Goal: Task Accomplishment & Management: Use online tool/utility

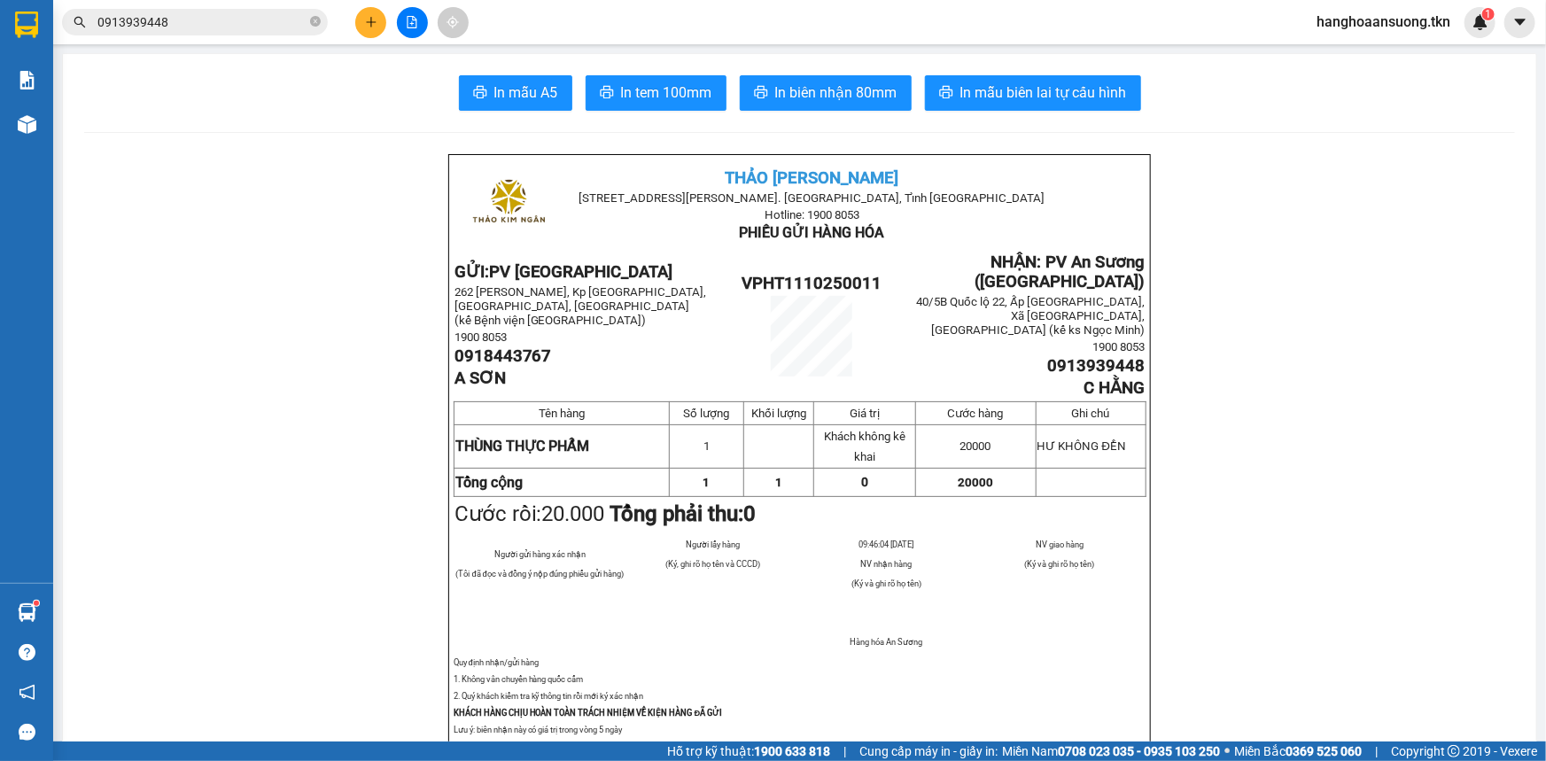
click at [373, 24] on icon "plus" at bounding box center [371, 22] width 12 height 12
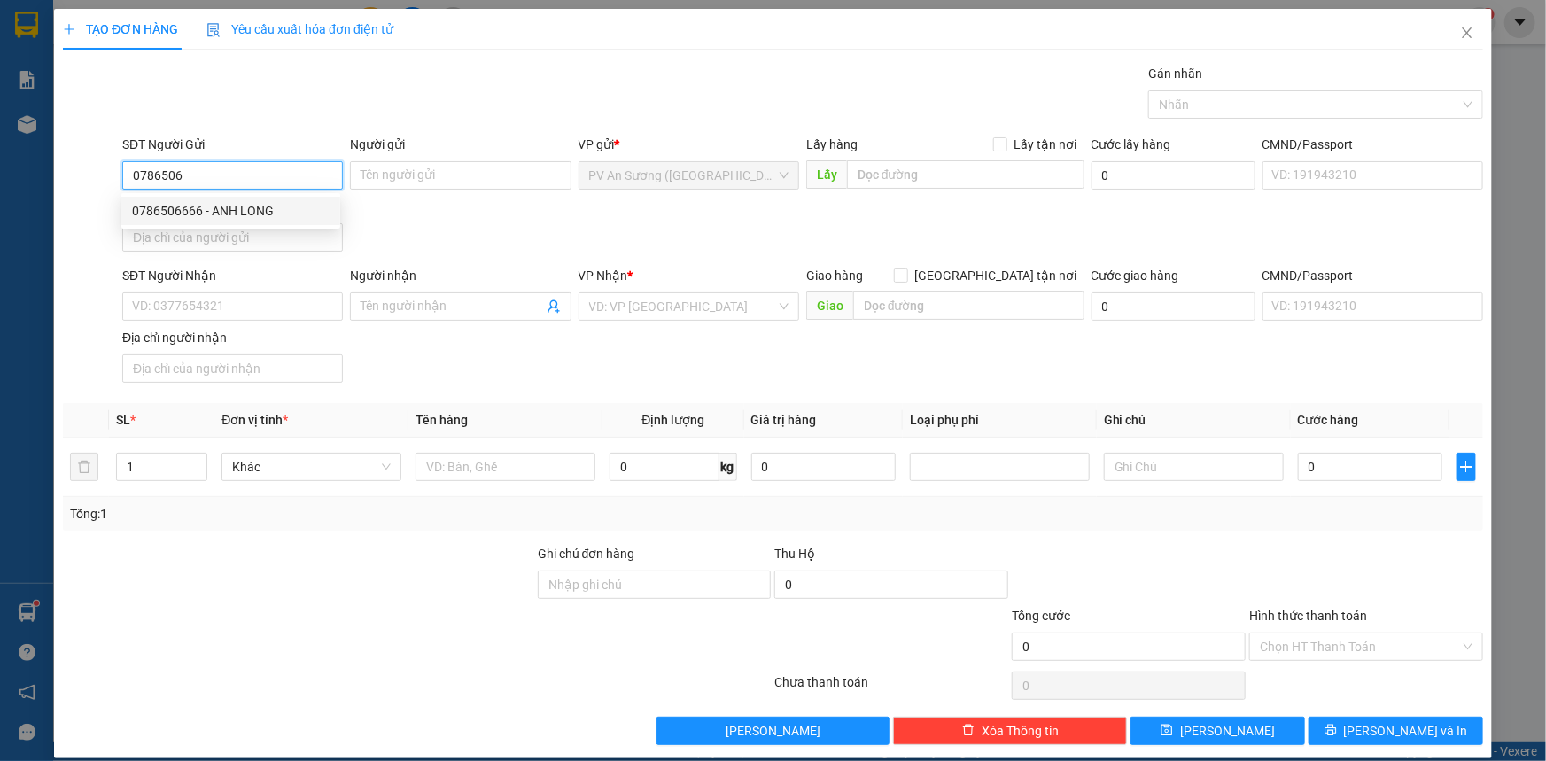
click at [250, 204] on div "0786506666 - ANH LONG" at bounding box center [231, 210] width 198 height 19
type input "0786506666"
type input "ANH LONG"
type input "0934114579"
type input "HUY"
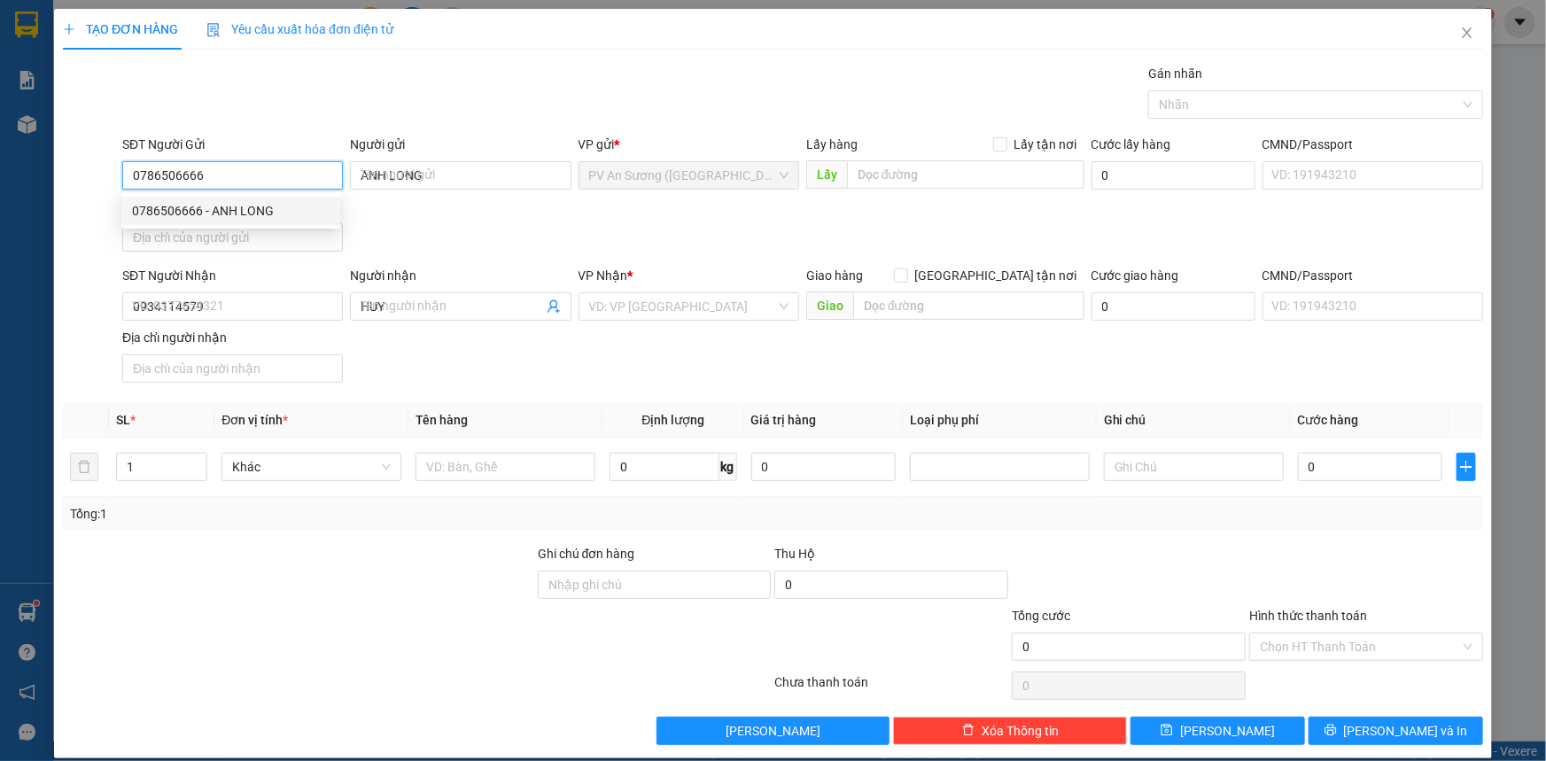
type input "80.000"
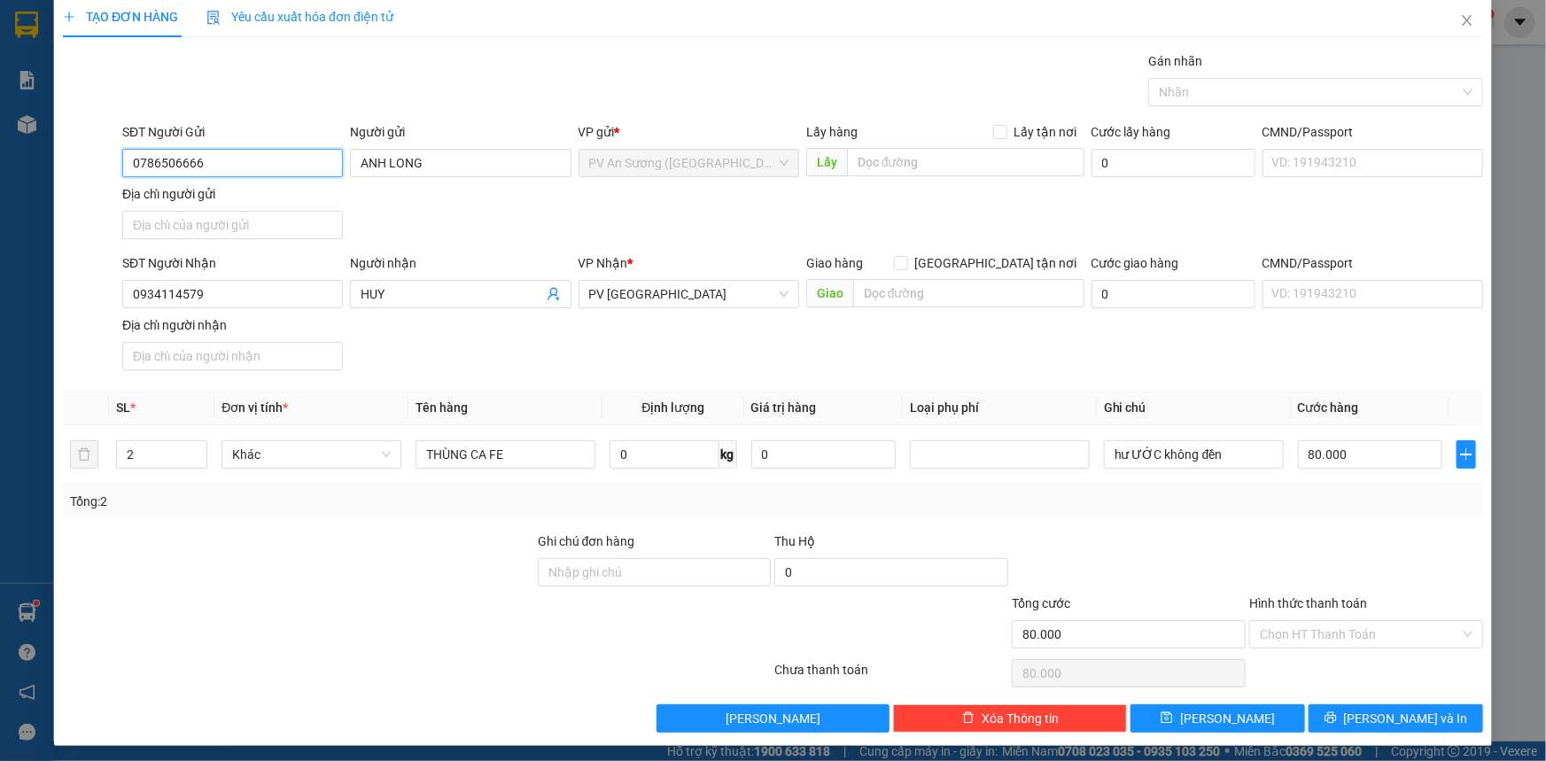
scroll to position [17, 0]
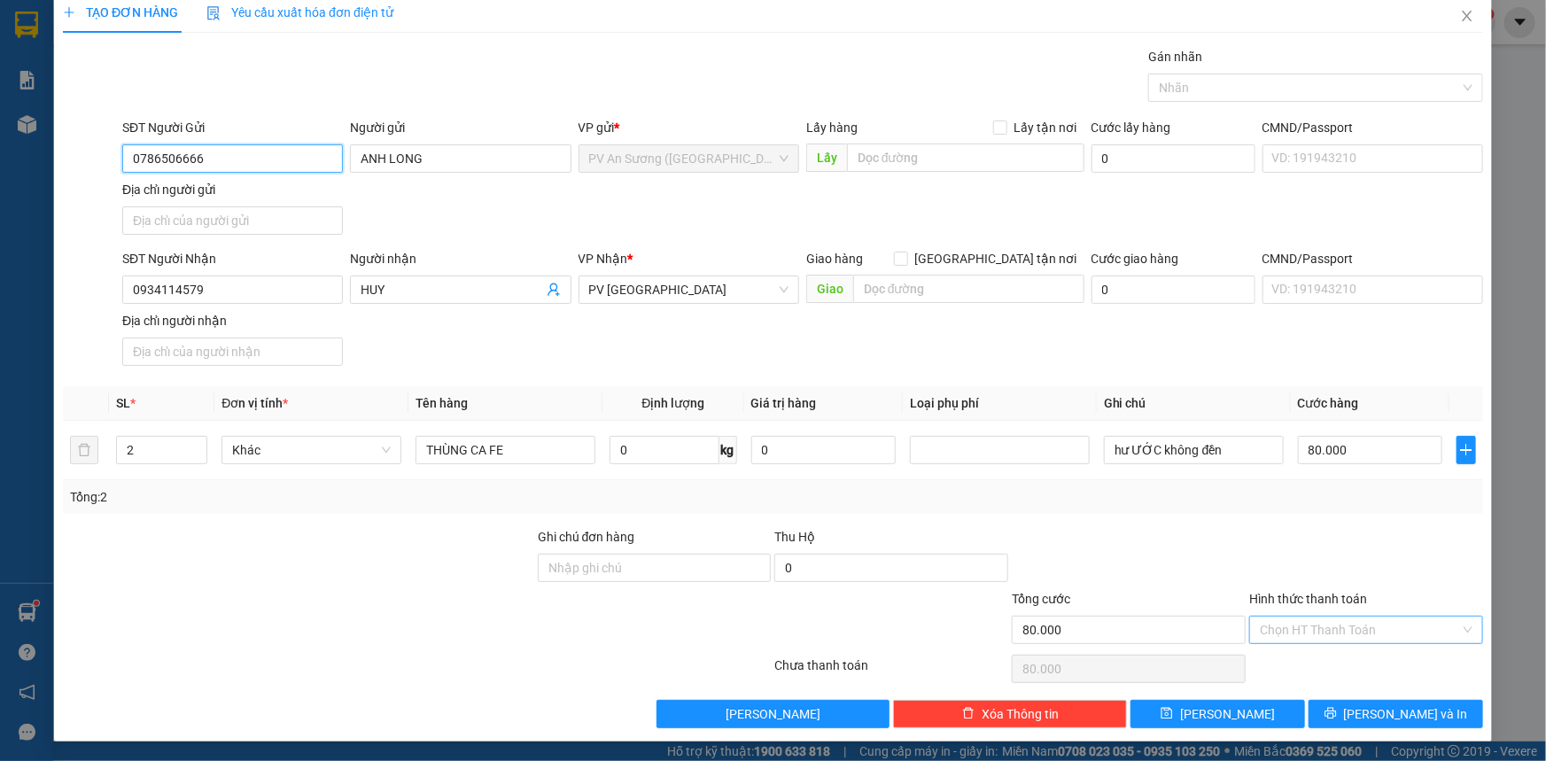
type input "0786506666"
click at [1319, 623] on input "Hình thức thanh toán" at bounding box center [1360, 630] width 200 height 27
click at [1300, 664] on div "Tại văn phòng" at bounding box center [1355, 663] width 211 height 19
type input "0"
click at [1337, 710] on icon "printer" at bounding box center [1330, 713] width 12 height 12
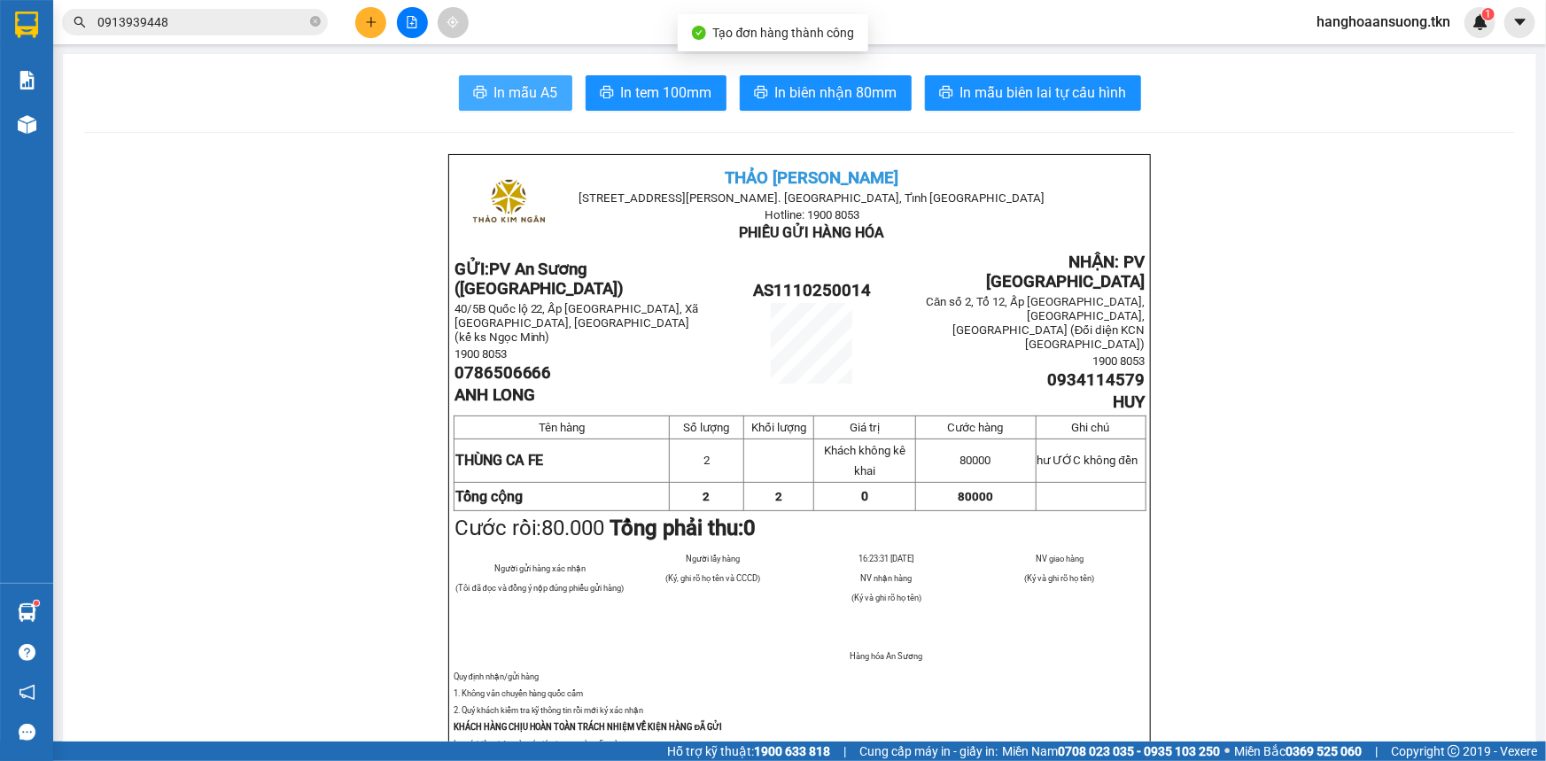
click at [502, 86] on span "In mẫu A5" at bounding box center [526, 93] width 64 height 22
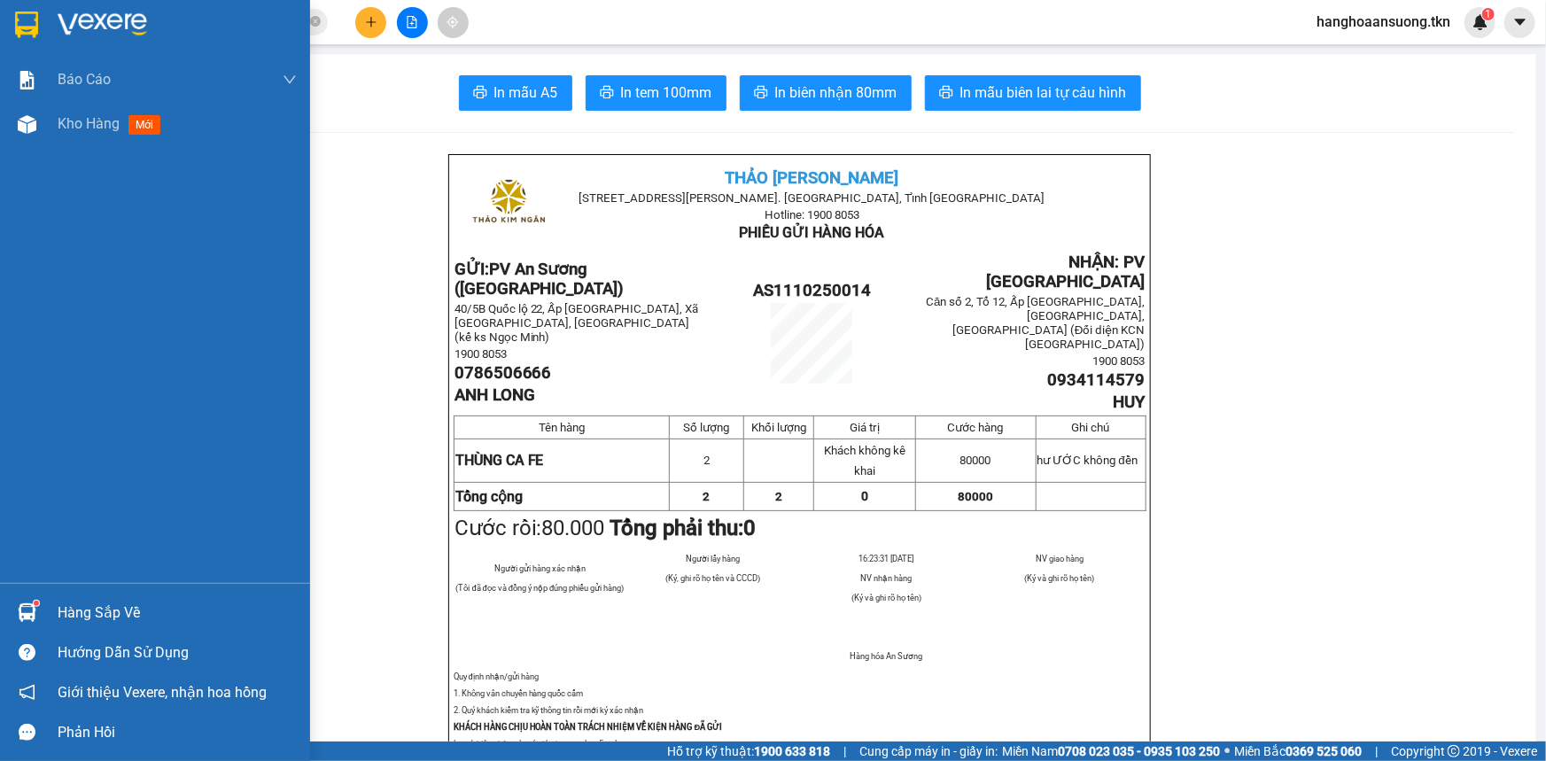
click at [34, 609] on img at bounding box center [27, 612] width 19 height 19
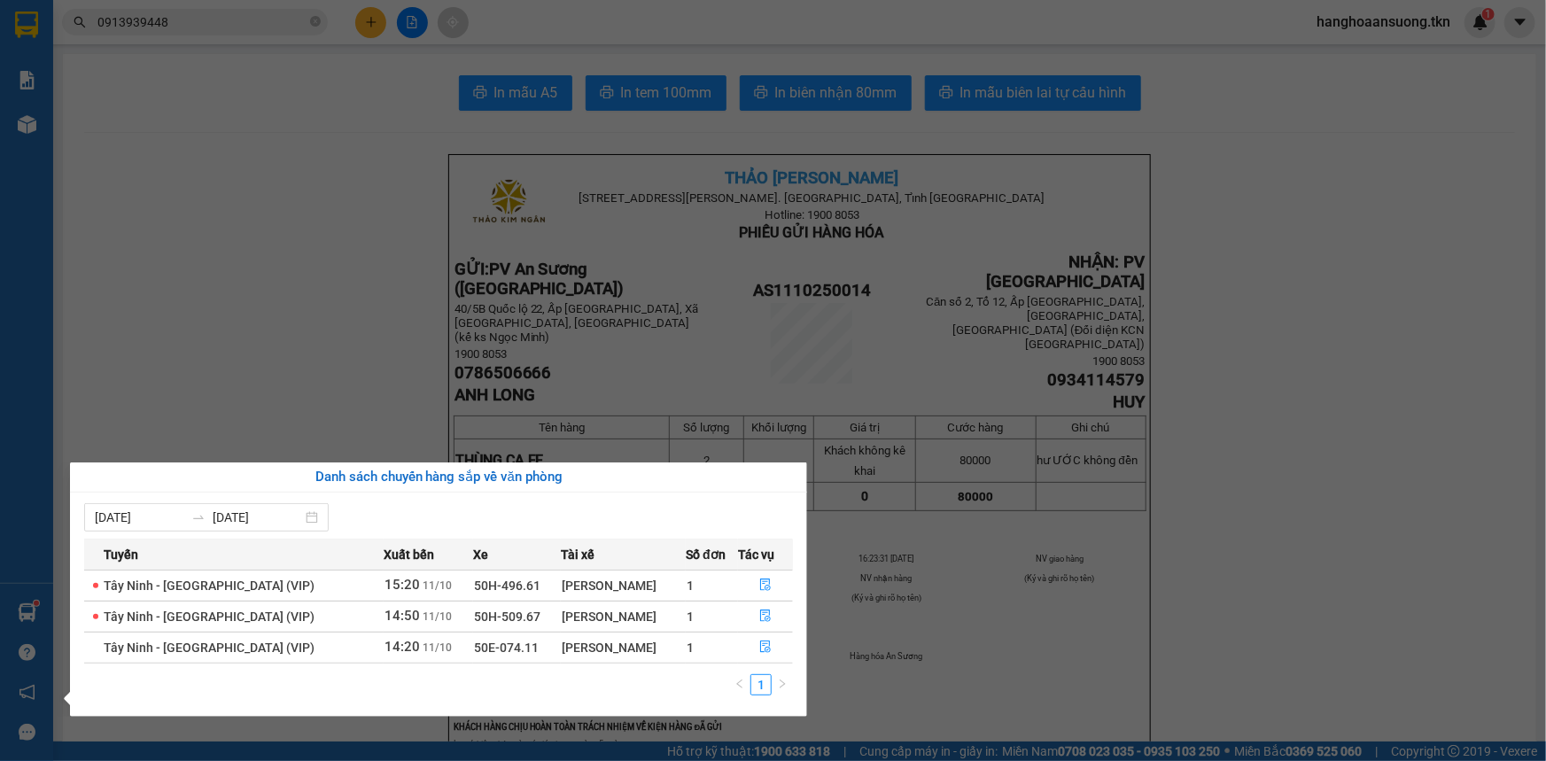
drag, startPoint x: 260, startPoint y: 126, endPoint x: 256, endPoint y: 103, distance: 23.5
click at [260, 118] on section "Kết quả tìm kiếm ( 30 ) Bộ lọc Mã ĐH Trạng thái Món hàng Thu hộ Tổng cước Chưa …" at bounding box center [773, 380] width 1546 height 761
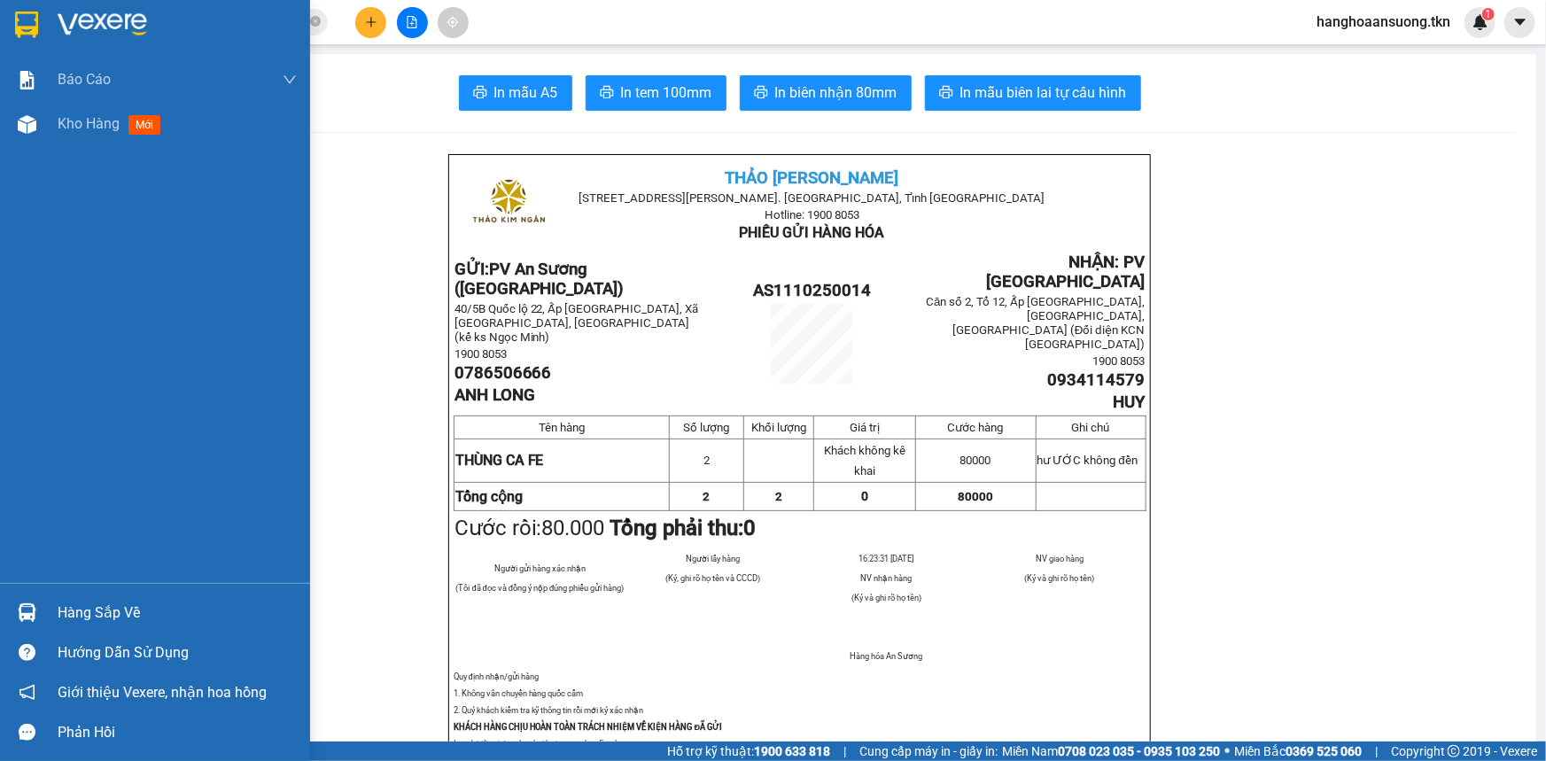
click at [39, 598] on div at bounding box center [27, 612] width 31 height 31
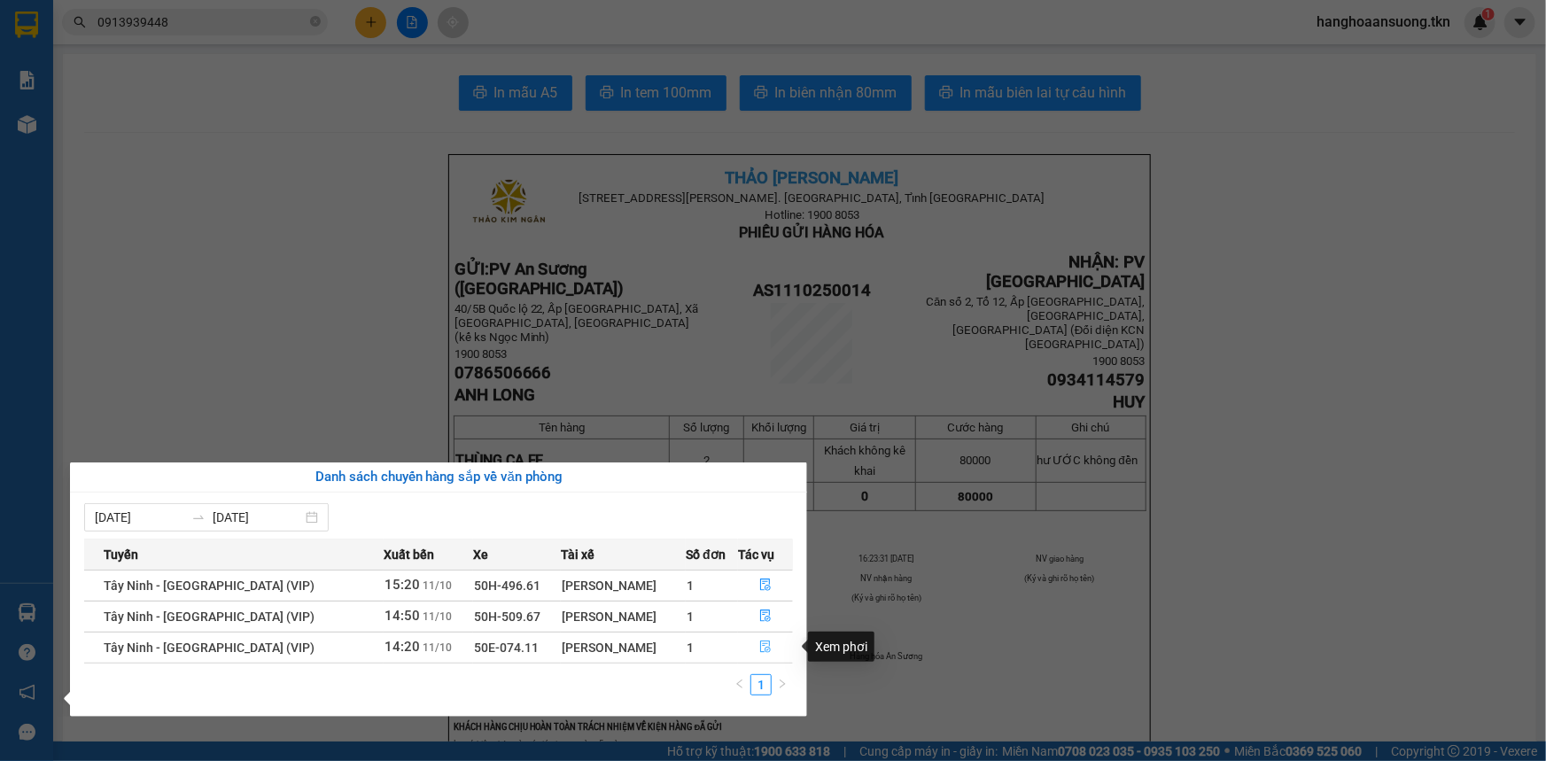
click at [759, 645] on icon "file-done" at bounding box center [765, 646] width 12 height 12
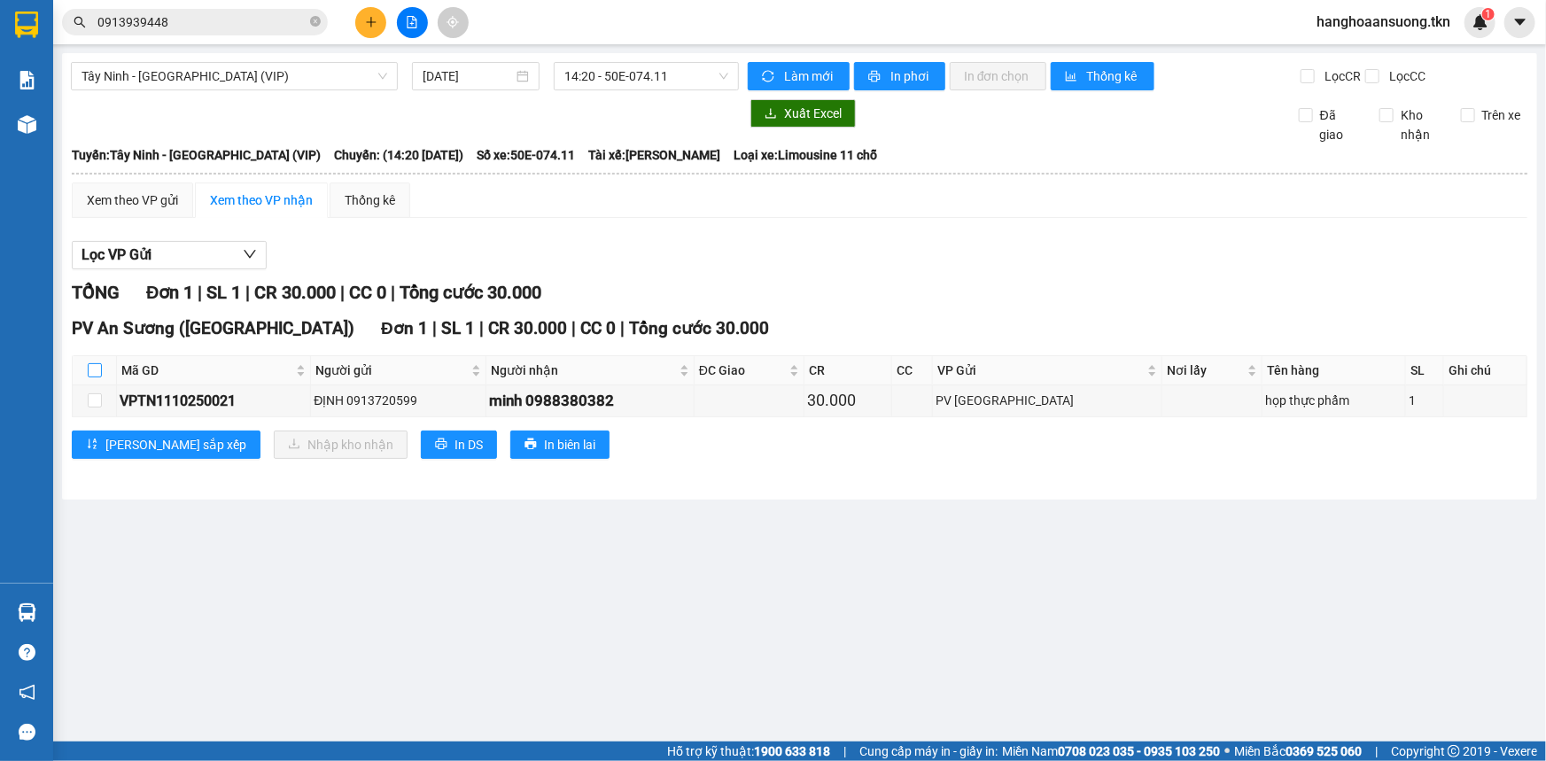
click at [95, 367] on input "checkbox" at bounding box center [95, 370] width 14 height 14
checkbox input "true"
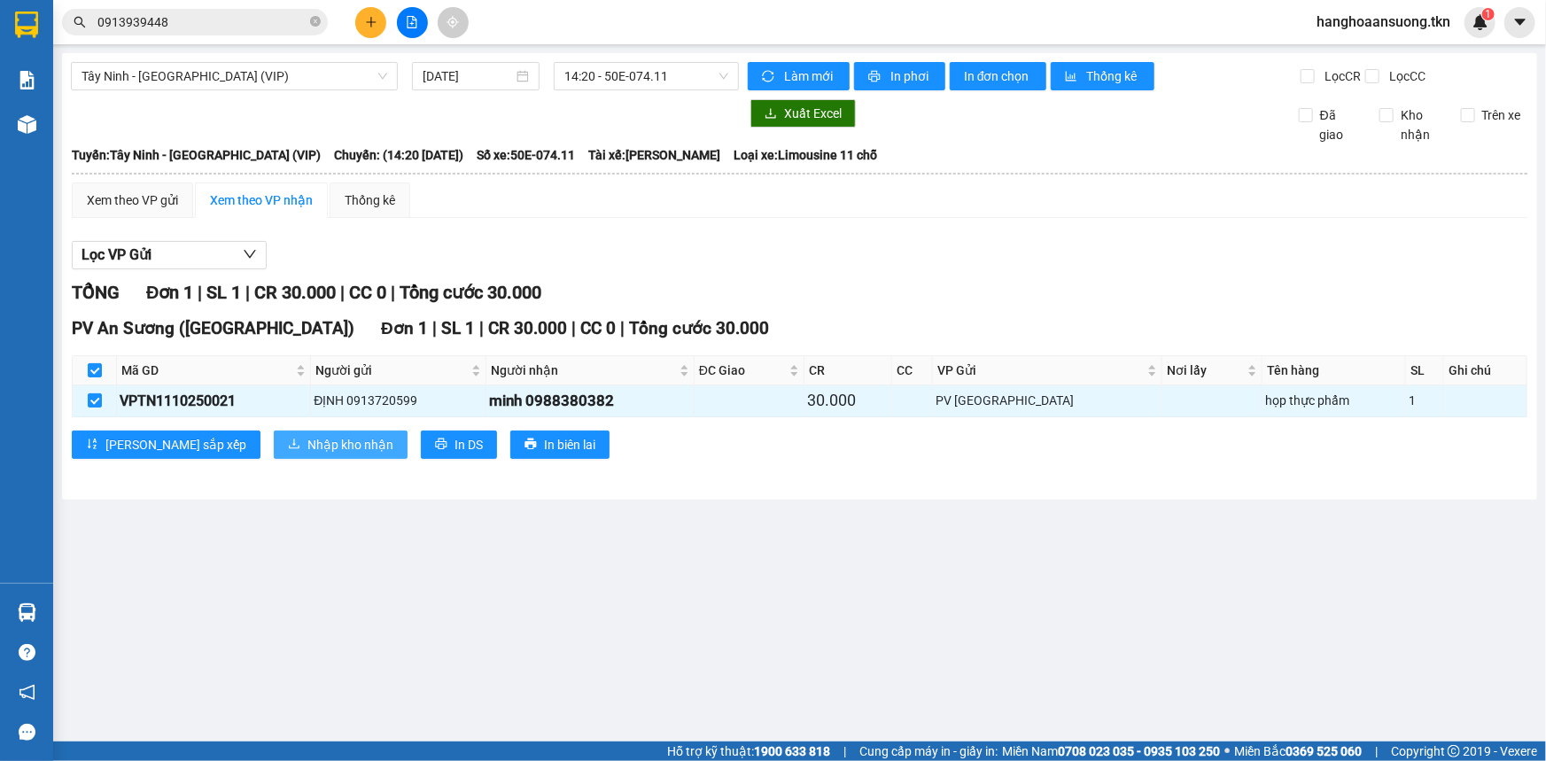
click at [307, 442] on span "Nhập kho nhận" at bounding box center [350, 444] width 86 height 19
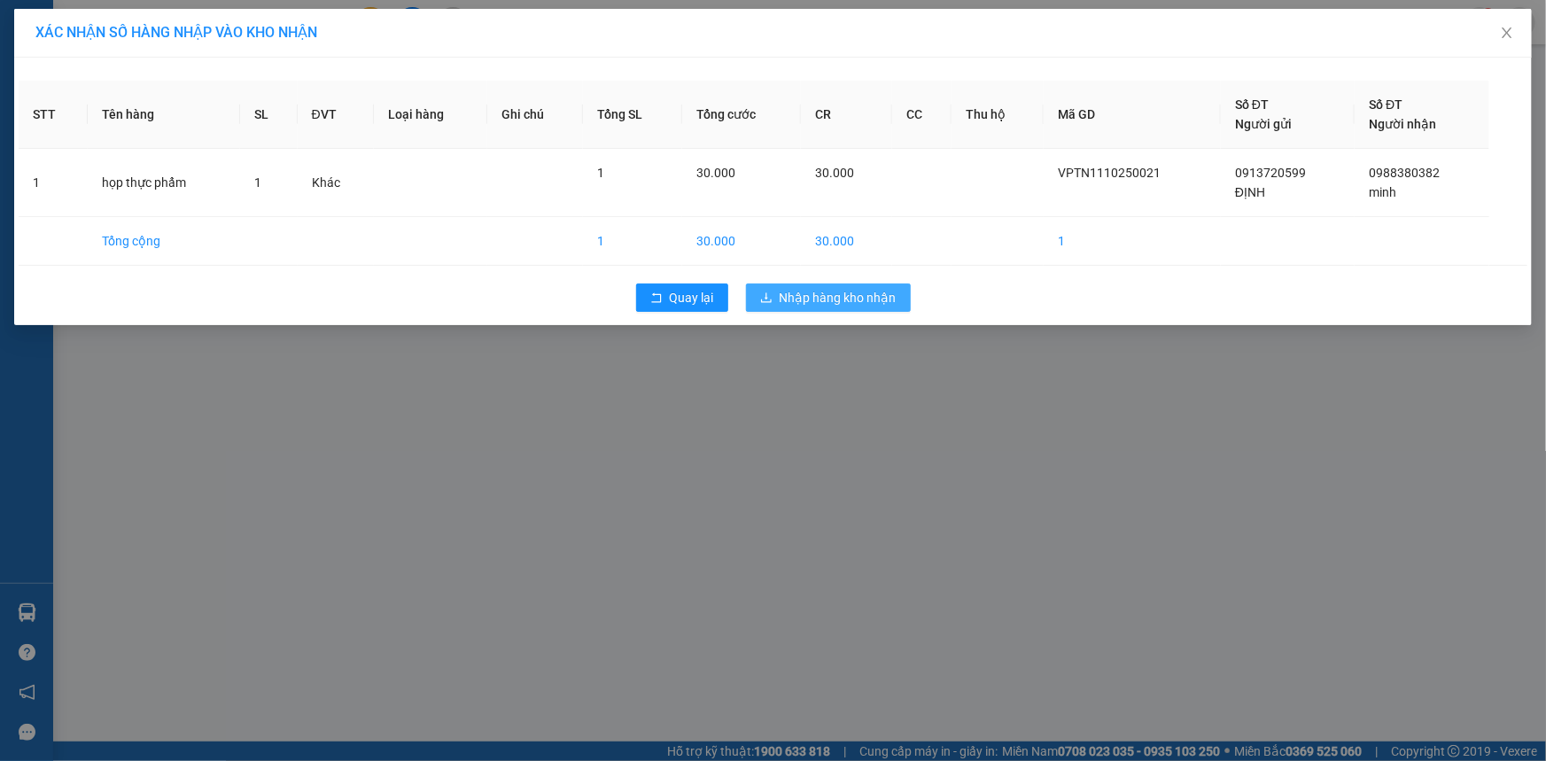
click at [809, 299] on span "Nhập hàng kho nhận" at bounding box center [838, 297] width 117 height 19
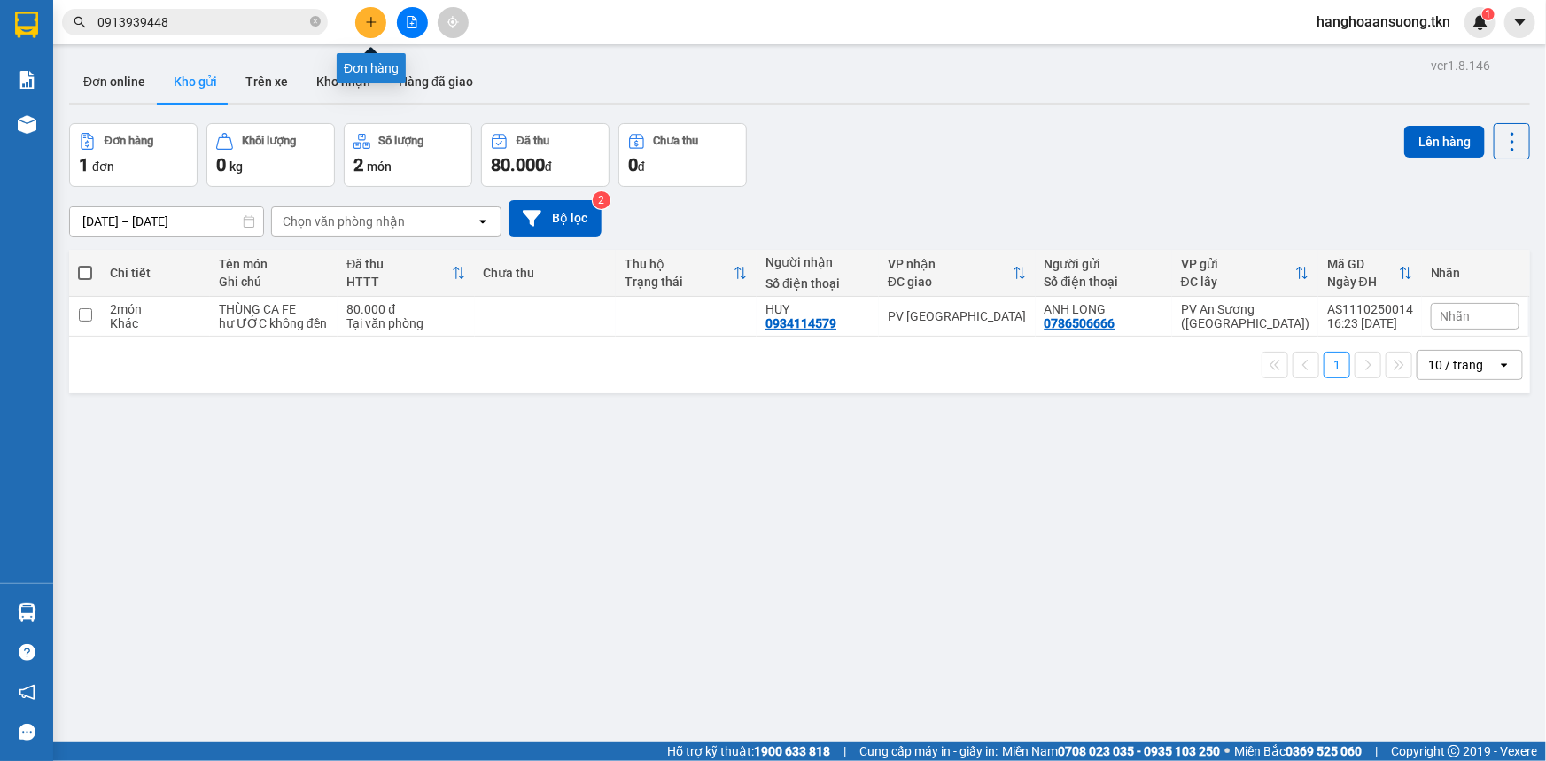
click at [361, 19] on button at bounding box center [370, 22] width 31 height 31
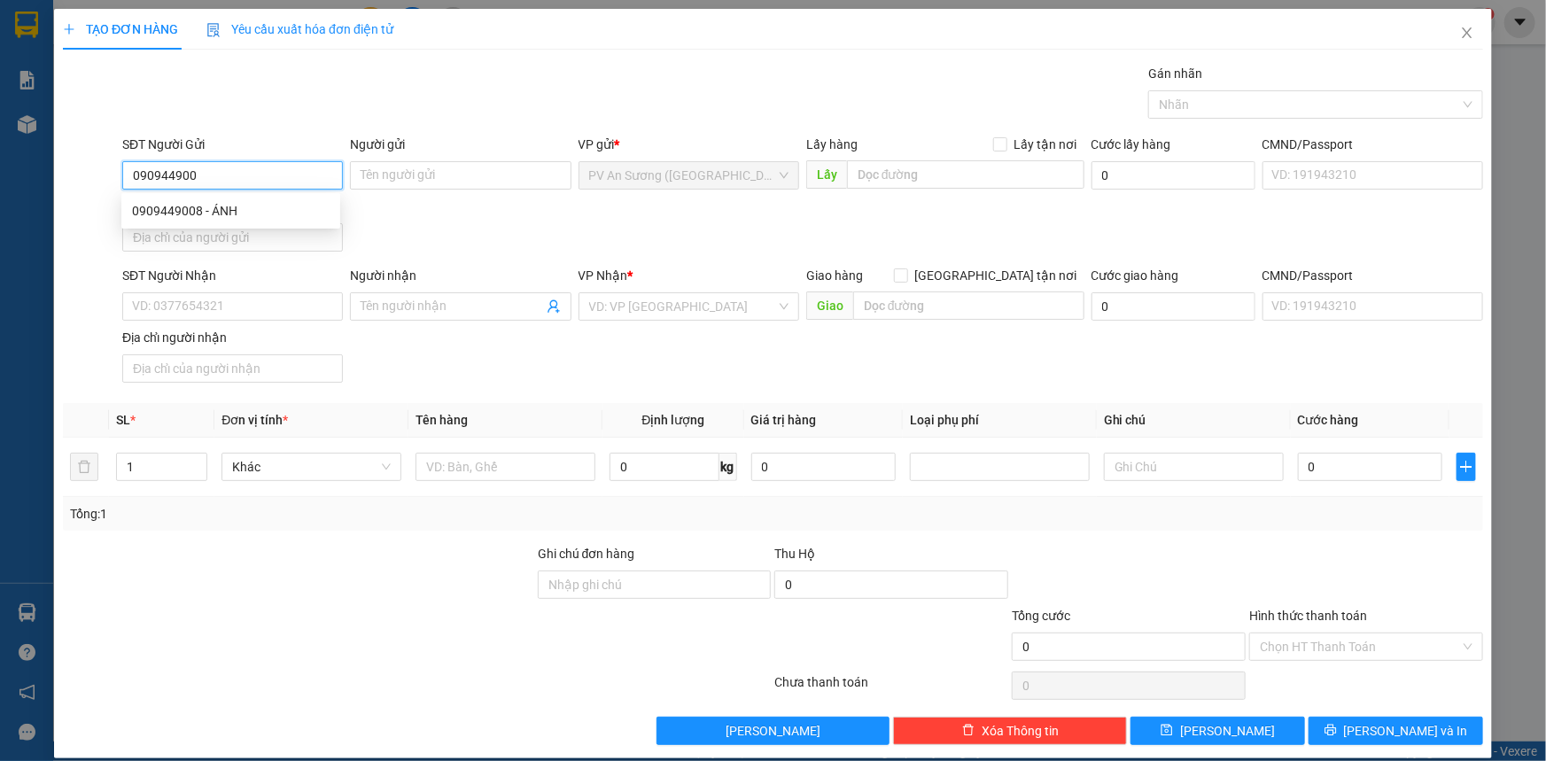
type input "0909449008"
click at [203, 206] on div "0909449008 - ÁNH" at bounding box center [231, 210] width 198 height 19
type input "ÁNH"
type input "0909439302"
type input "VÂN"
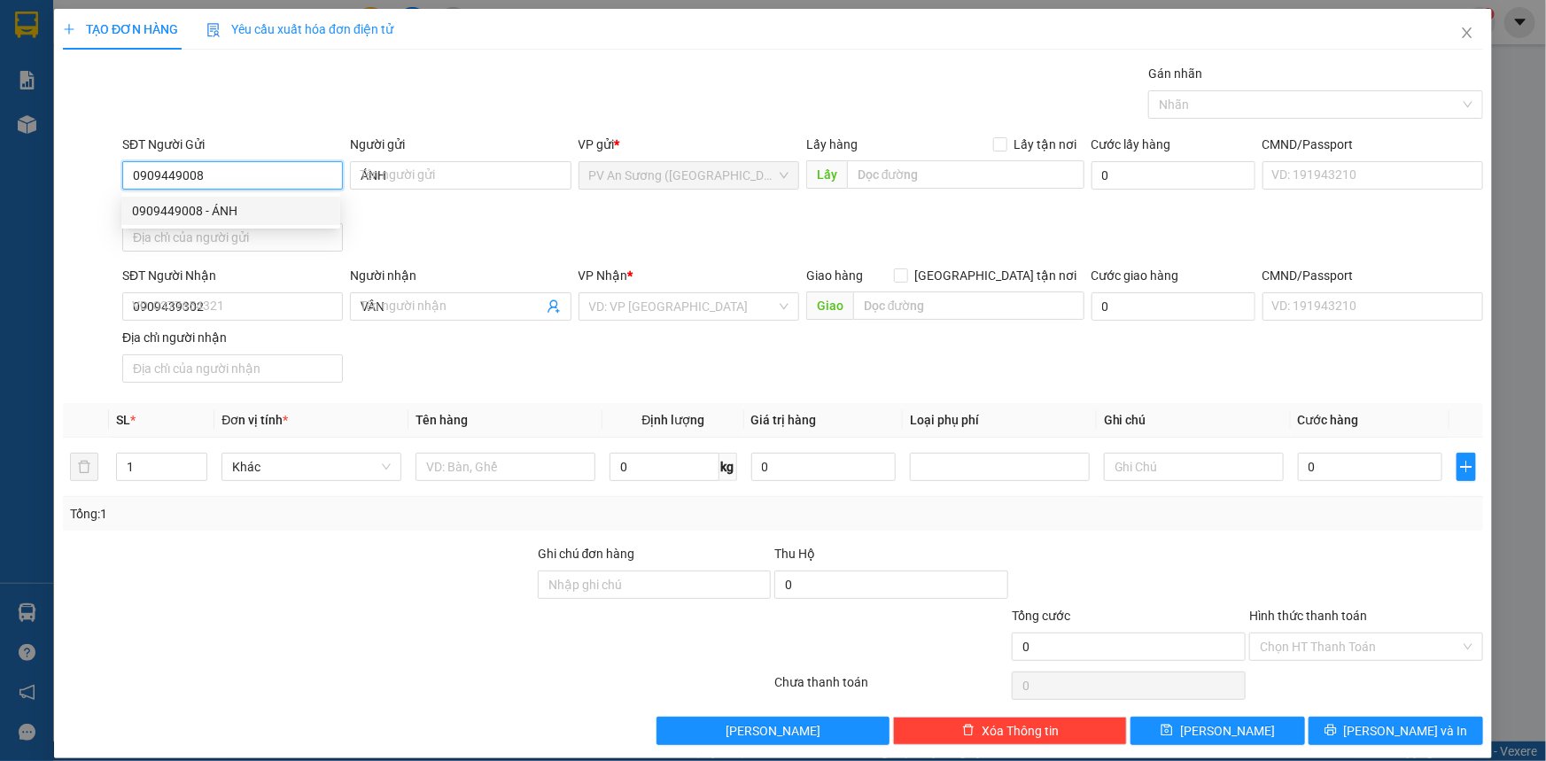
type input "50.000"
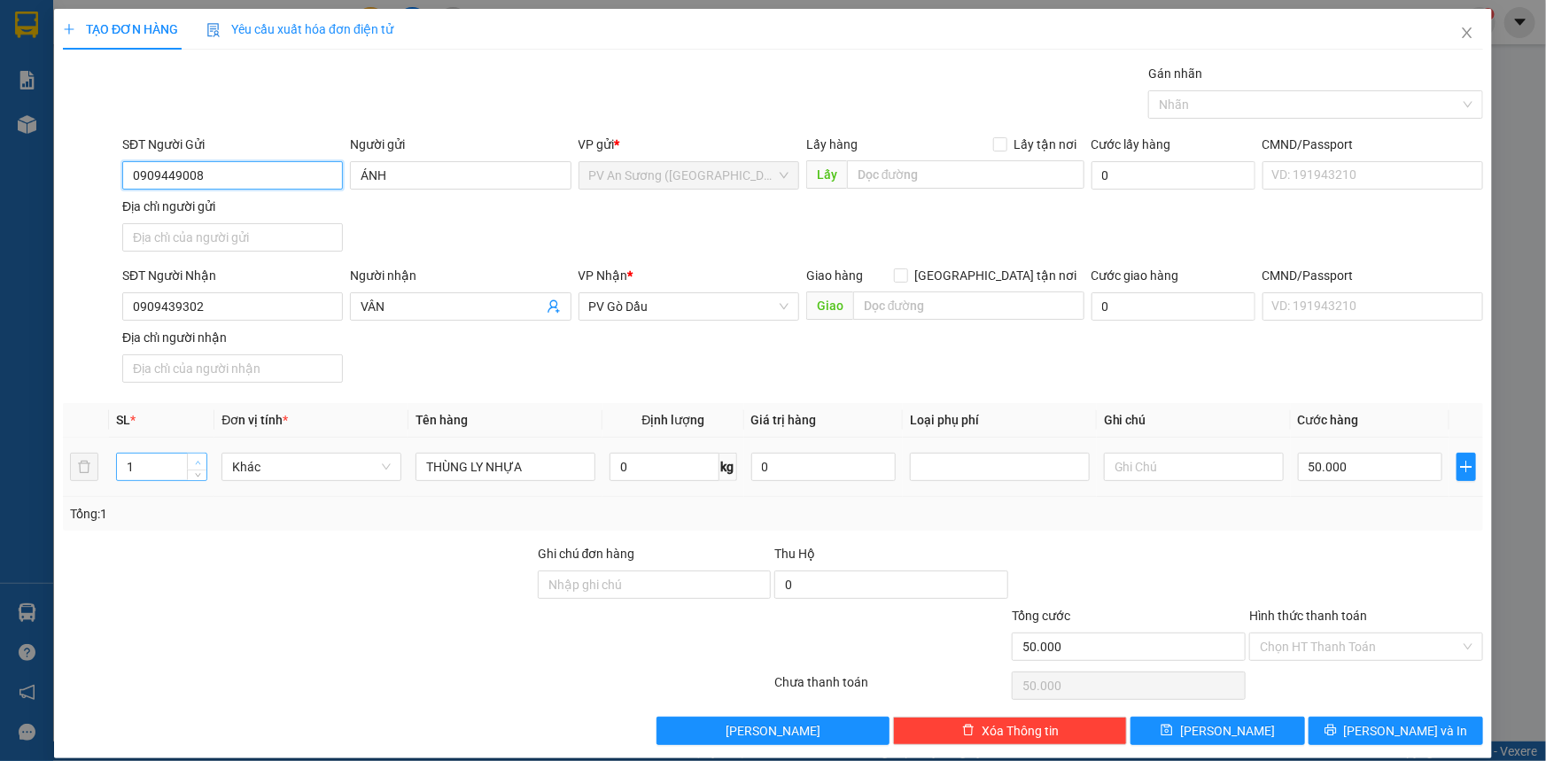
type input "0909449008"
type input "2"
click at [194, 454] on span "Increase Value" at bounding box center [196, 462] width 19 height 16
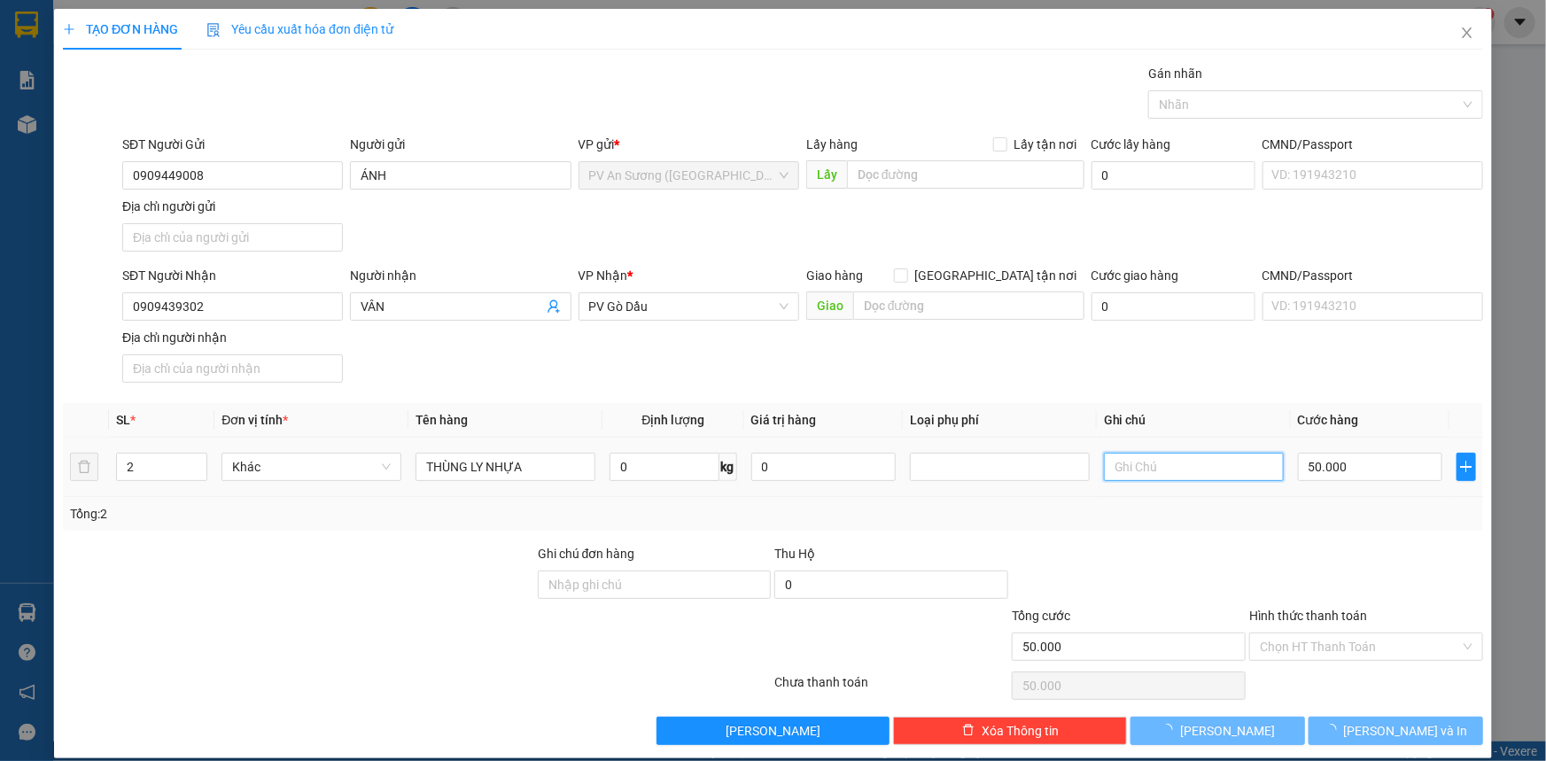
click at [1165, 464] on input "text" at bounding box center [1194, 467] width 180 height 28
type input "0"
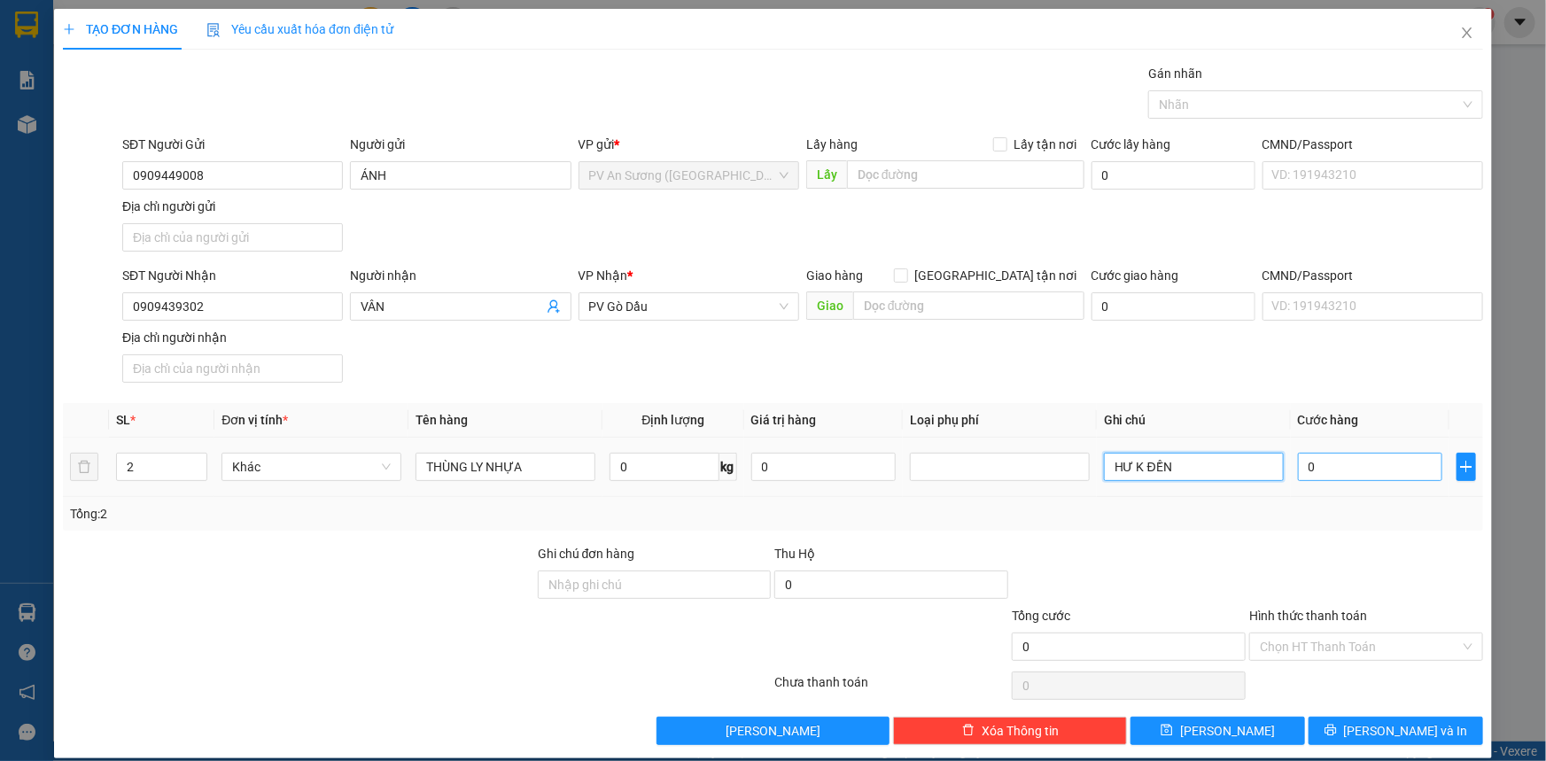
type input "HƯ K ĐỀN"
click at [1329, 464] on input "0" at bounding box center [1370, 467] width 144 height 28
type input "1"
type input "001"
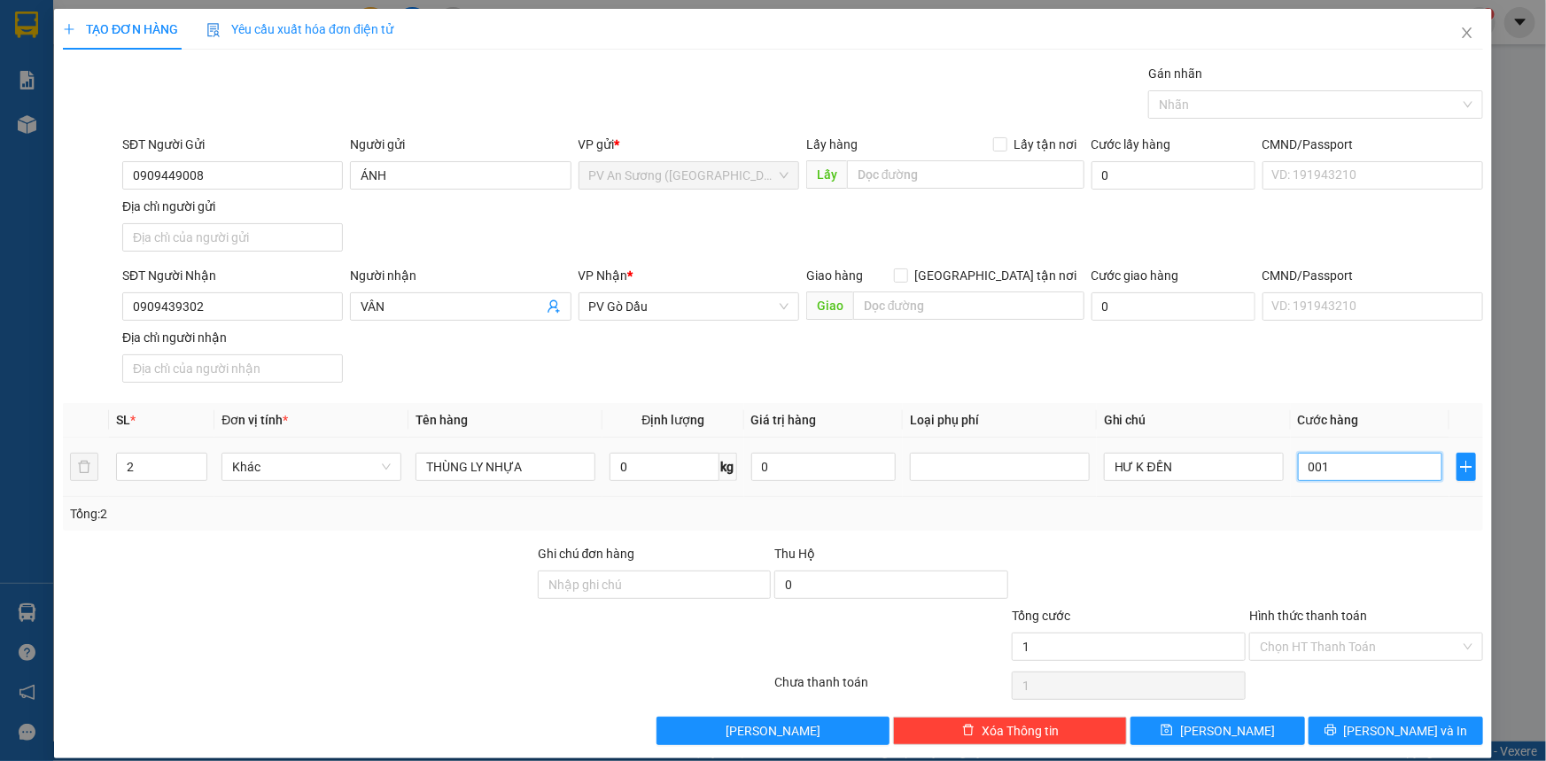
type input "10"
type input "0.010"
type input "100"
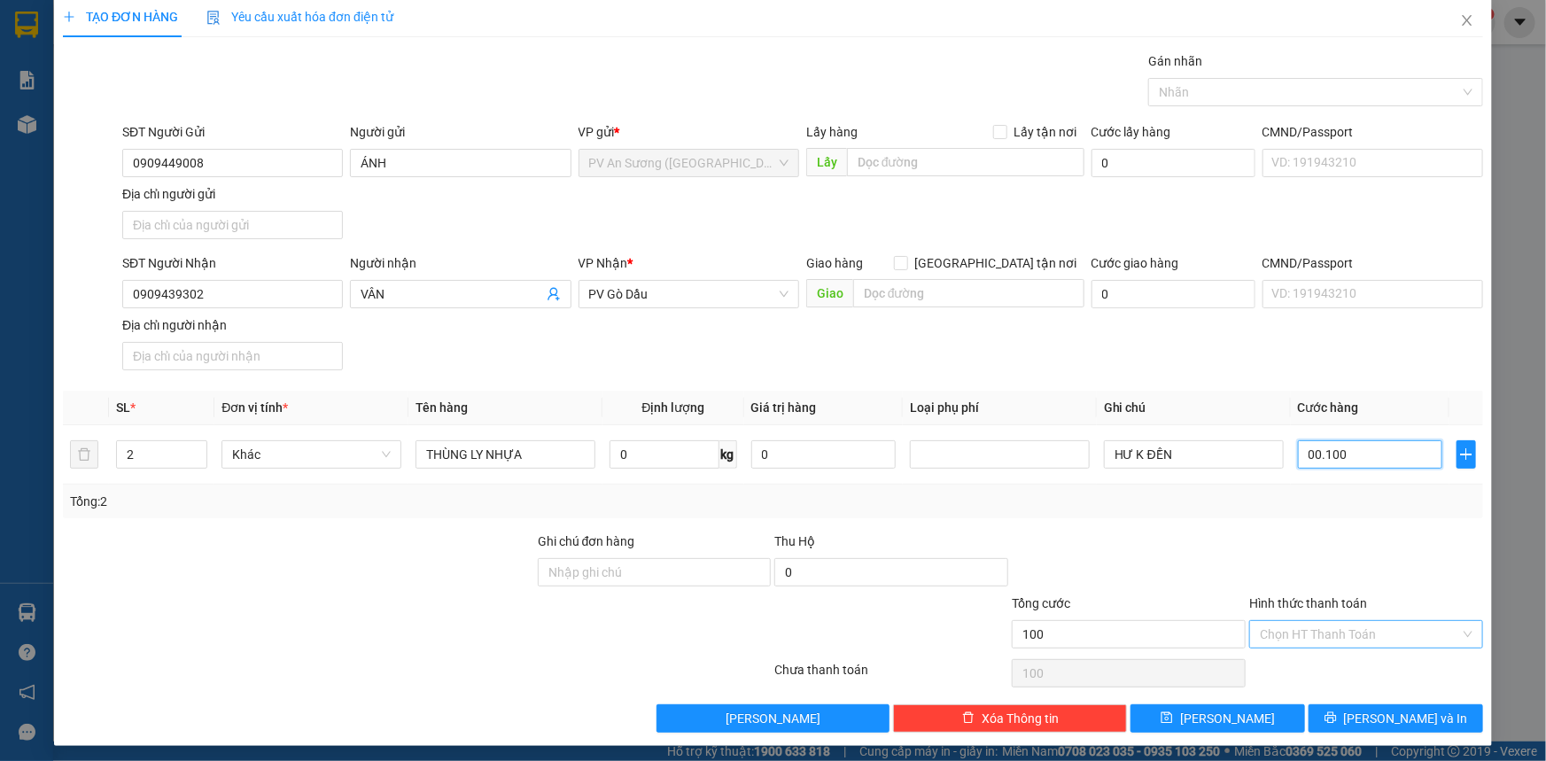
scroll to position [17, 0]
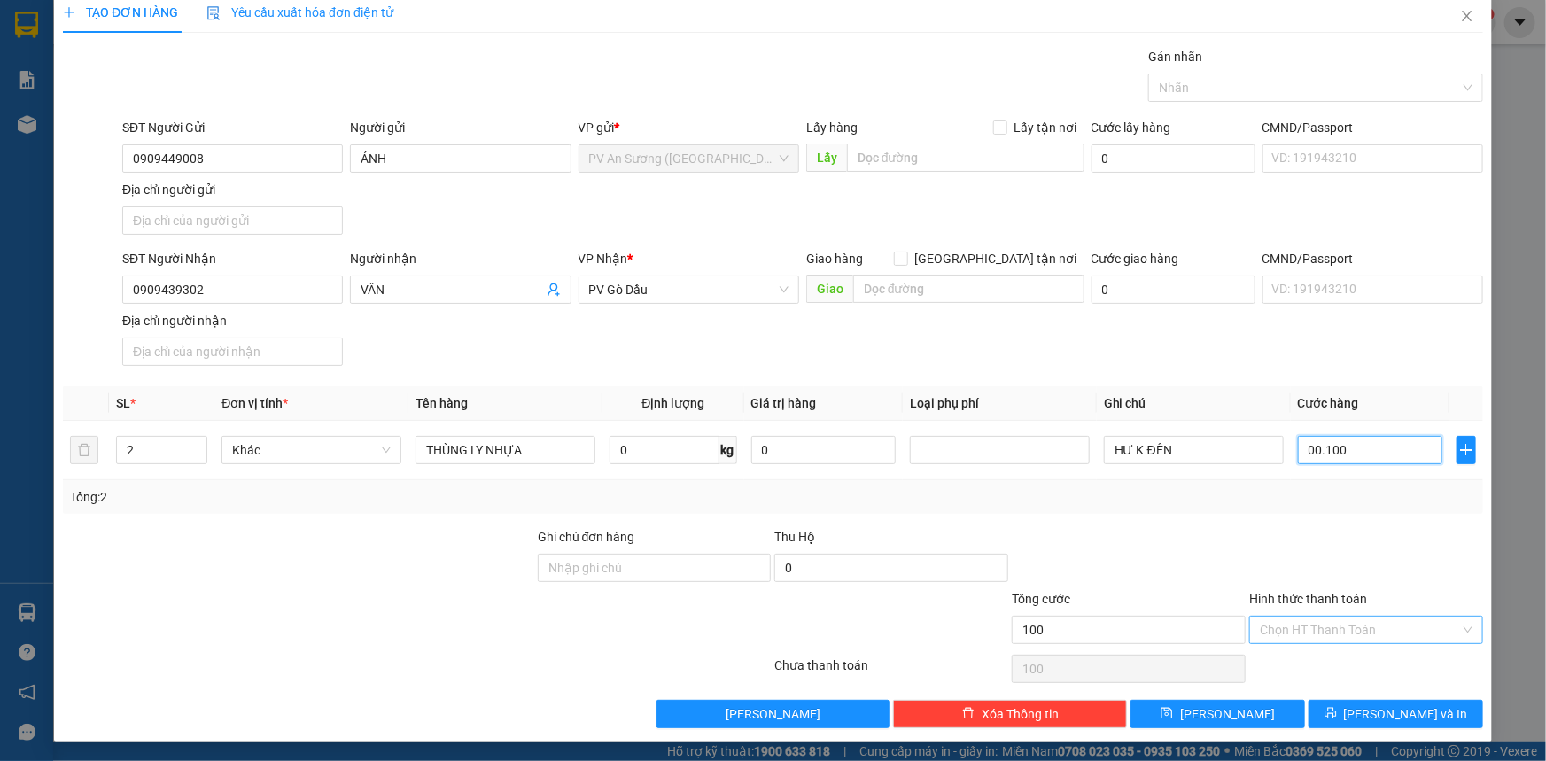
type input "00.100"
type input "100.000"
click at [1324, 631] on input "Hình thức thanh toán" at bounding box center [1360, 630] width 200 height 27
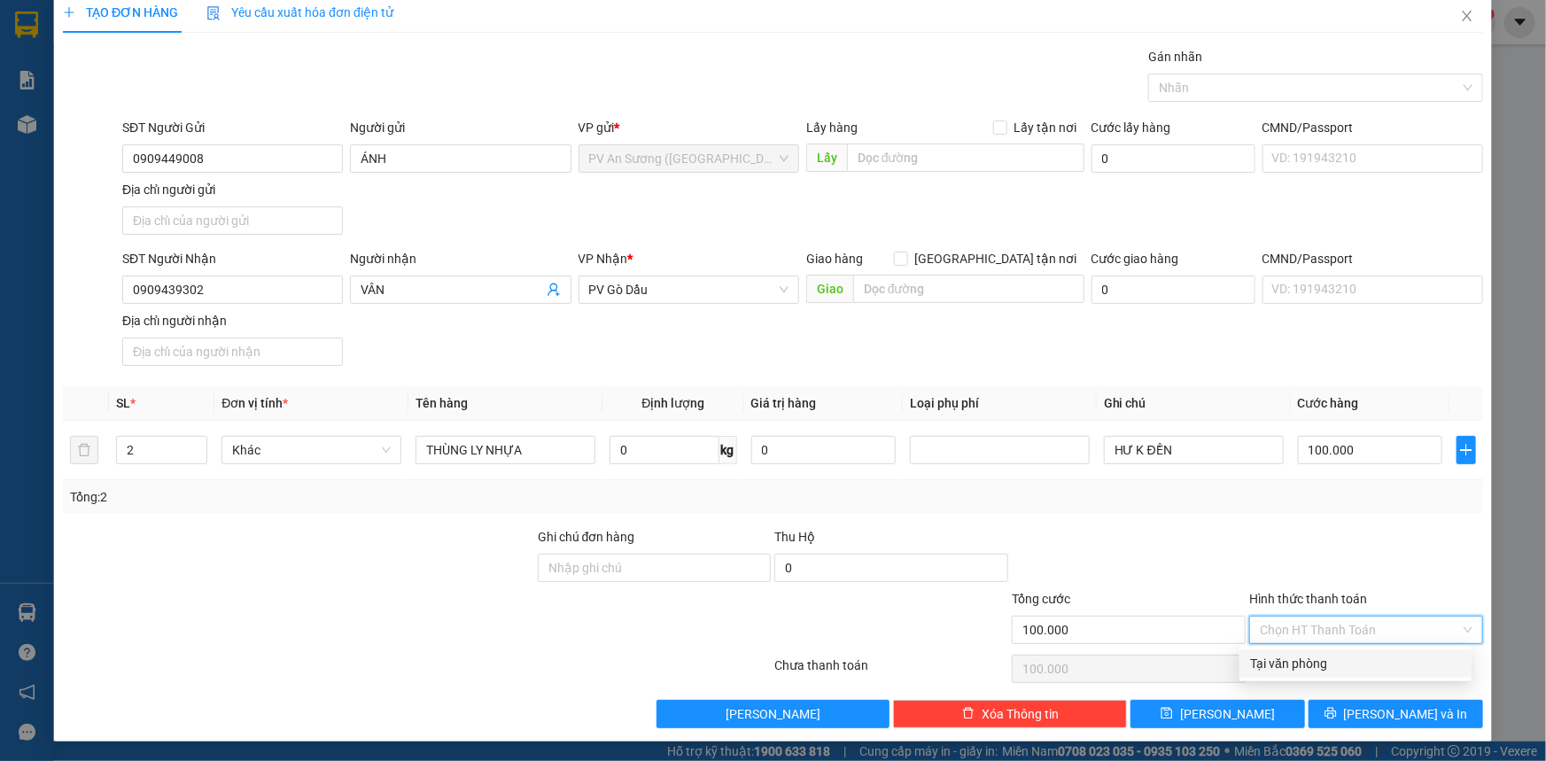
click at [1324, 658] on div "Tại văn phòng" at bounding box center [1355, 663] width 211 height 19
type input "0"
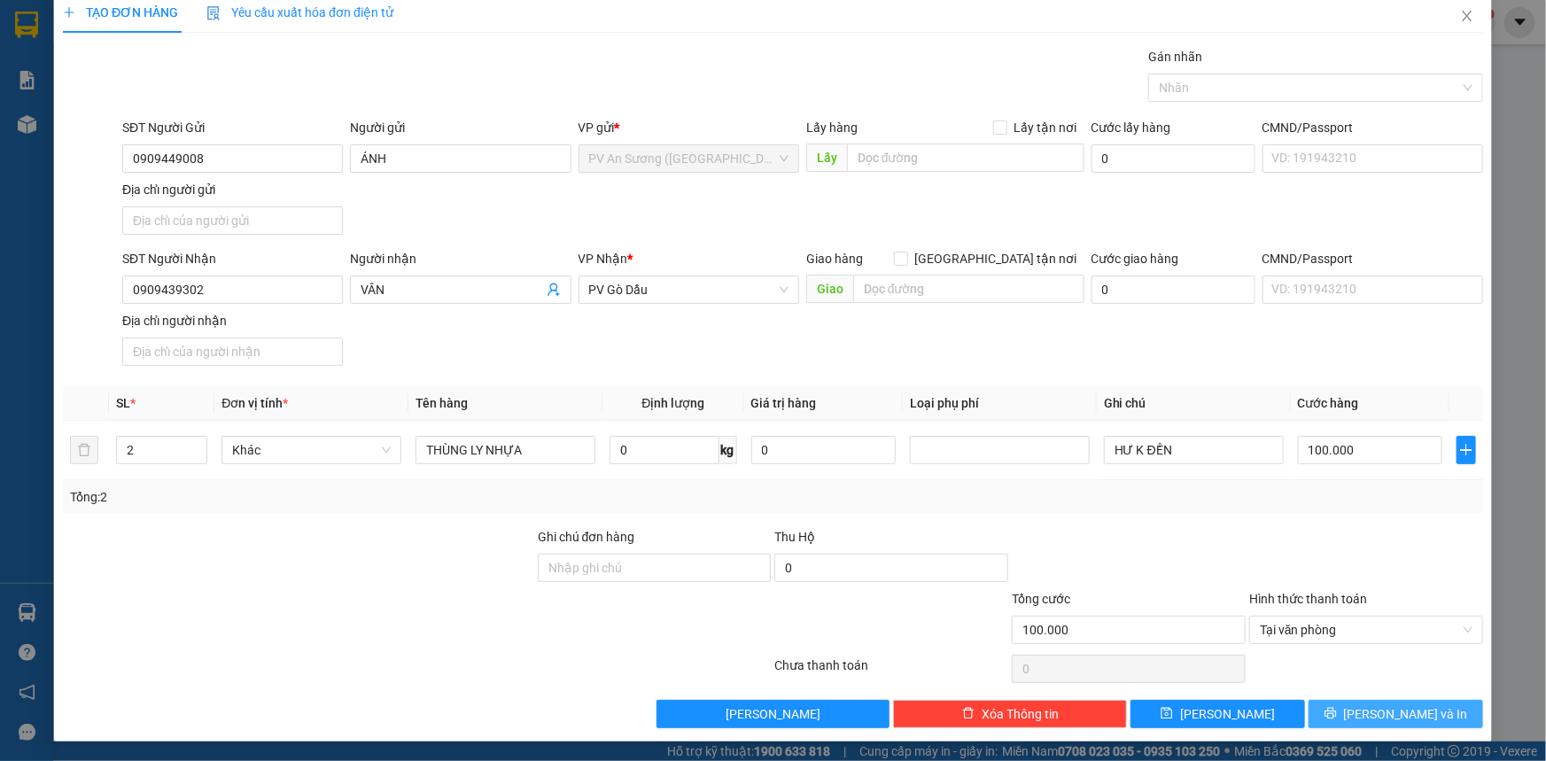
click at [1352, 703] on button "[PERSON_NAME] và In" at bounding box center [1395, 714] width 175 height 28
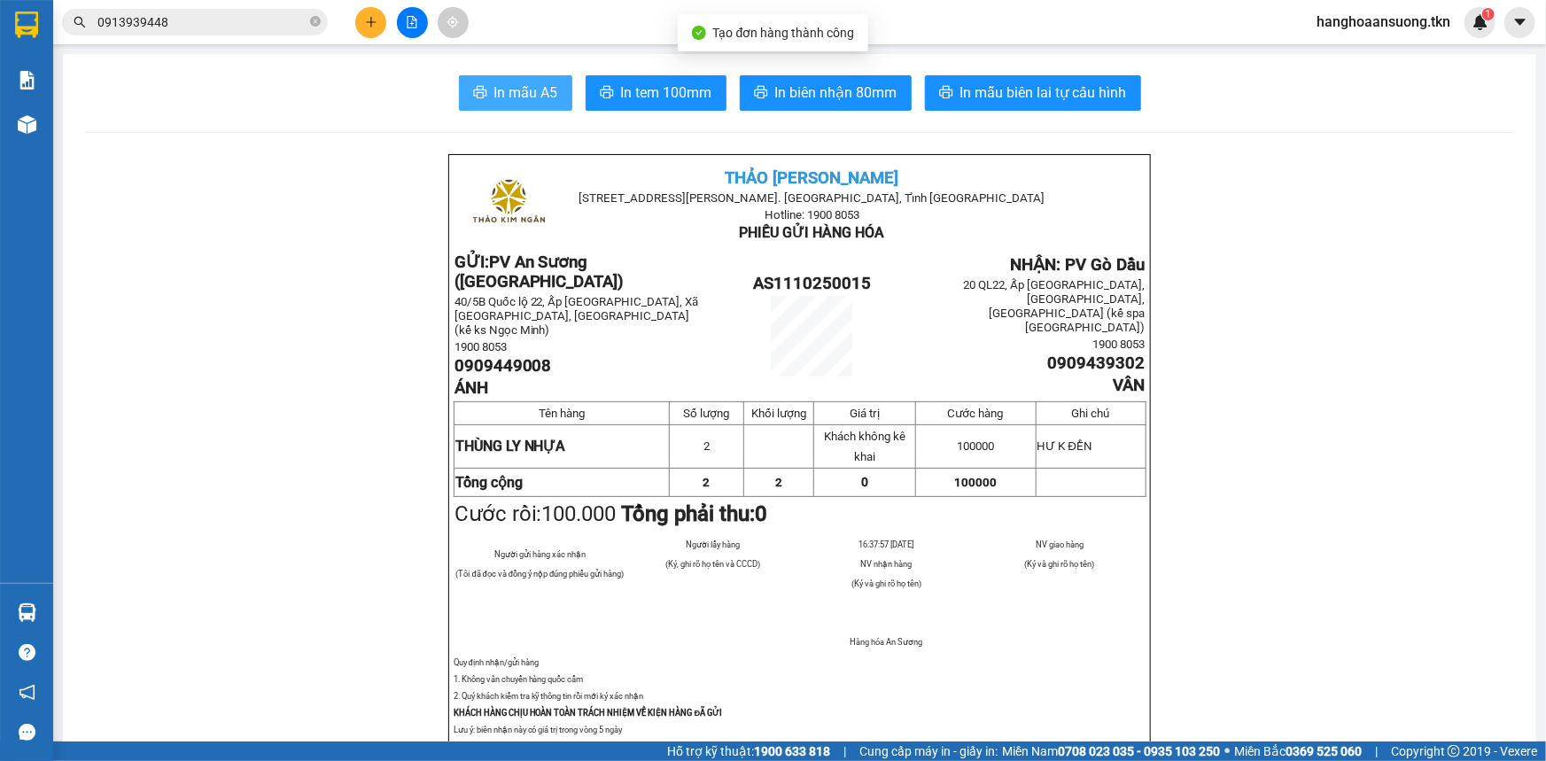
click at [494, 82] on span "In mẫu A5" at bounding box center [526, 93] width 64 height 22
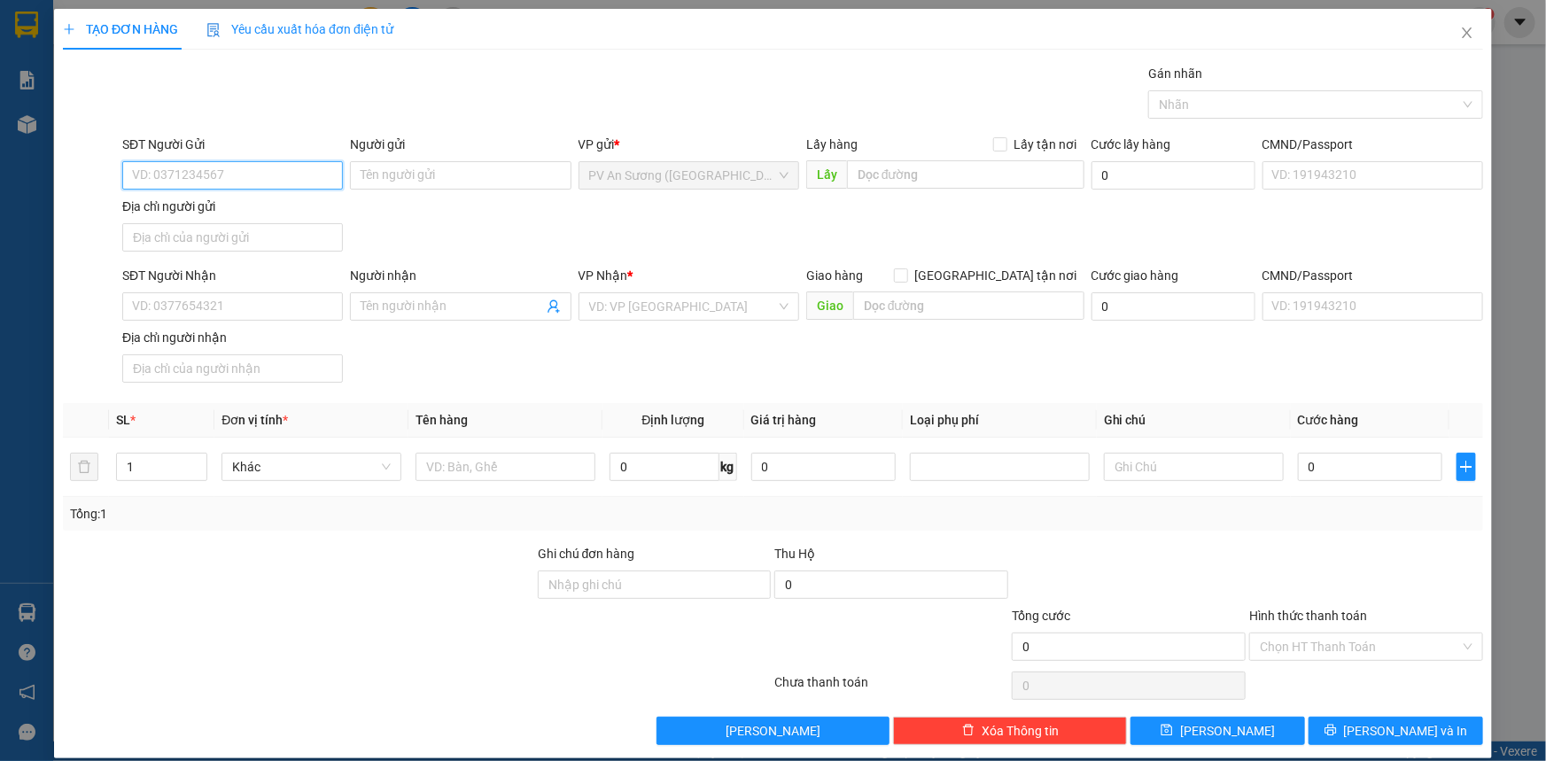
click at [338, 183] on input "SĐT Người Gửi" at bounding box center [232, 175] width 221 height 28
click at [1460, 34] on icon "close" at bounding box center [1467, 33] width 14 height 14
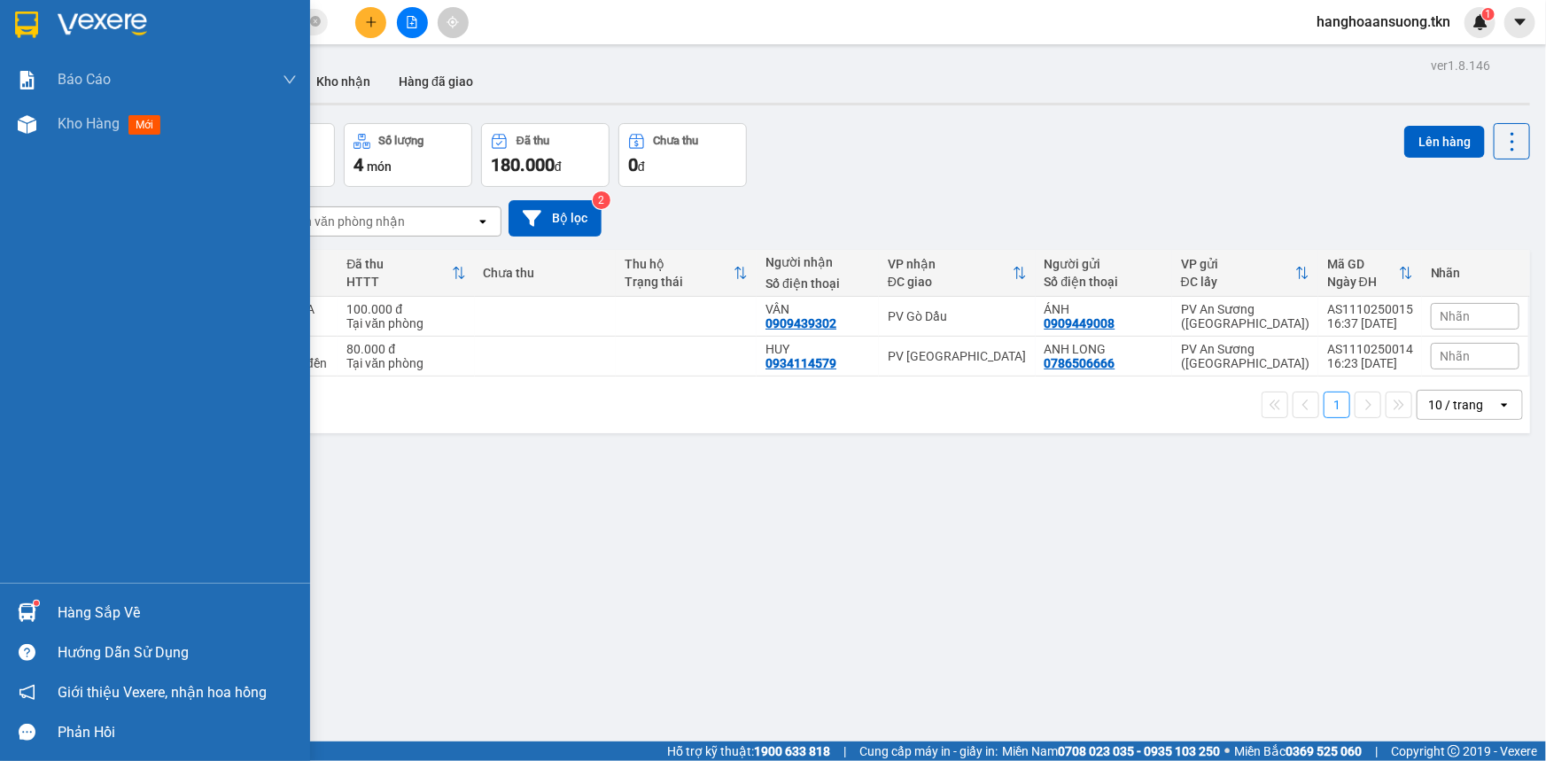
click at [19, 610] on img at bounding box center [27, 612] width 19 height 19
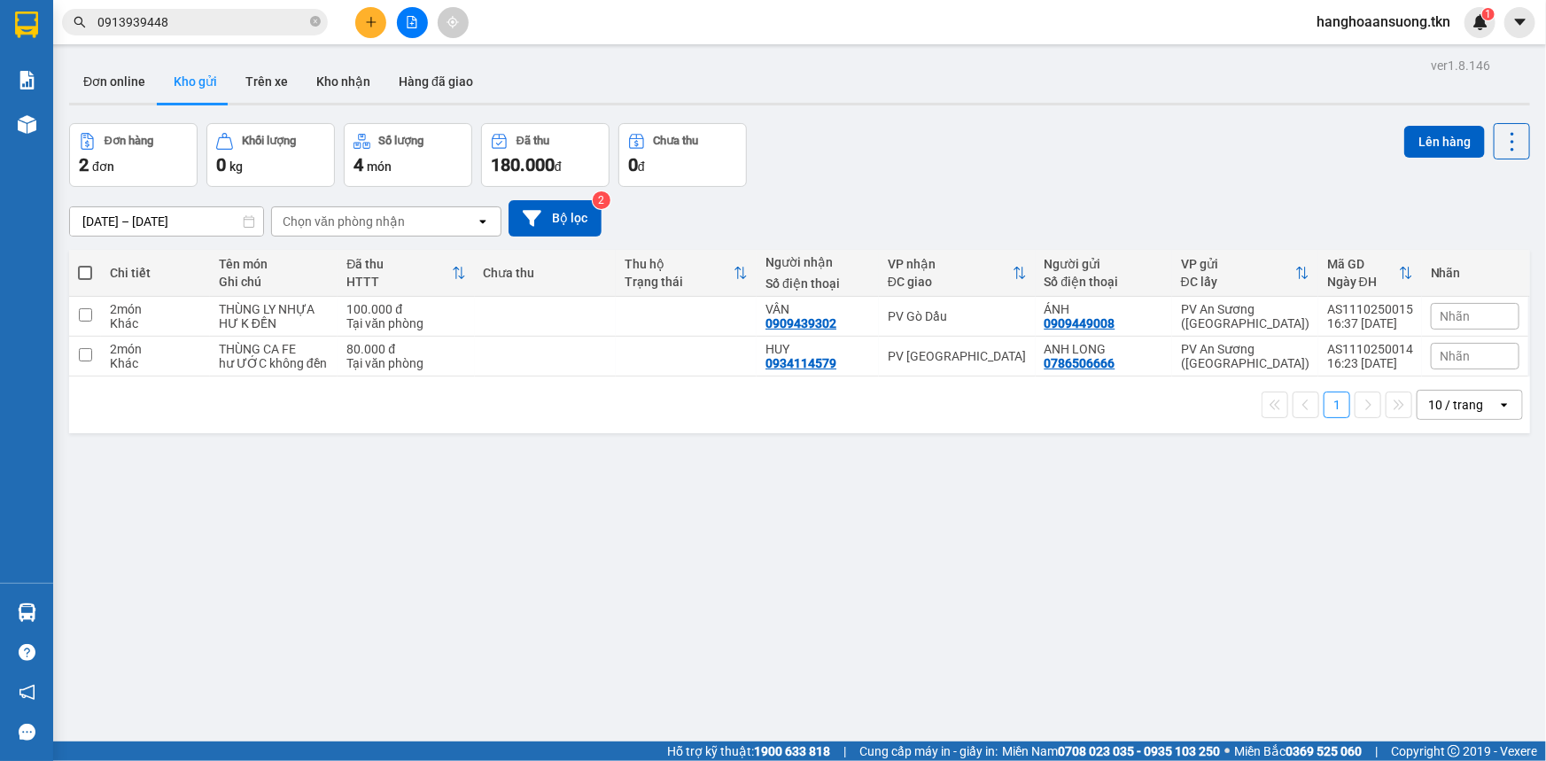
click at [962, 563] on section "Kết quả tìm kiếm ( 30 ) Bộ lọc Mã ĐH Trạng thái Món hàng Thu hộ Tổng cước Chưa …" at bounding box center [773, 380] width 1546 height 761
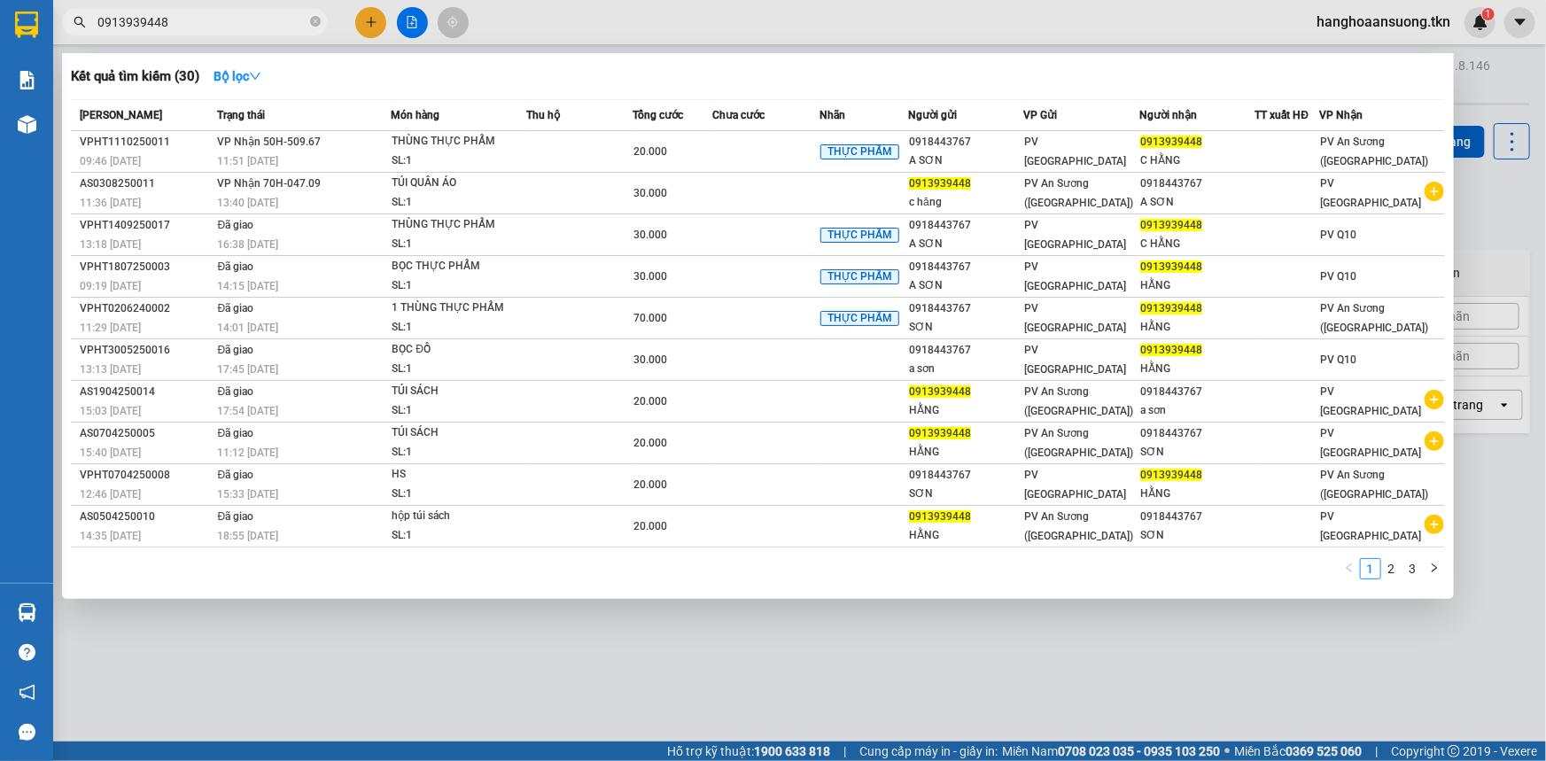
click at [247, 19] on input "0913939448" at bounding box center [201, 21] width 209 height 19
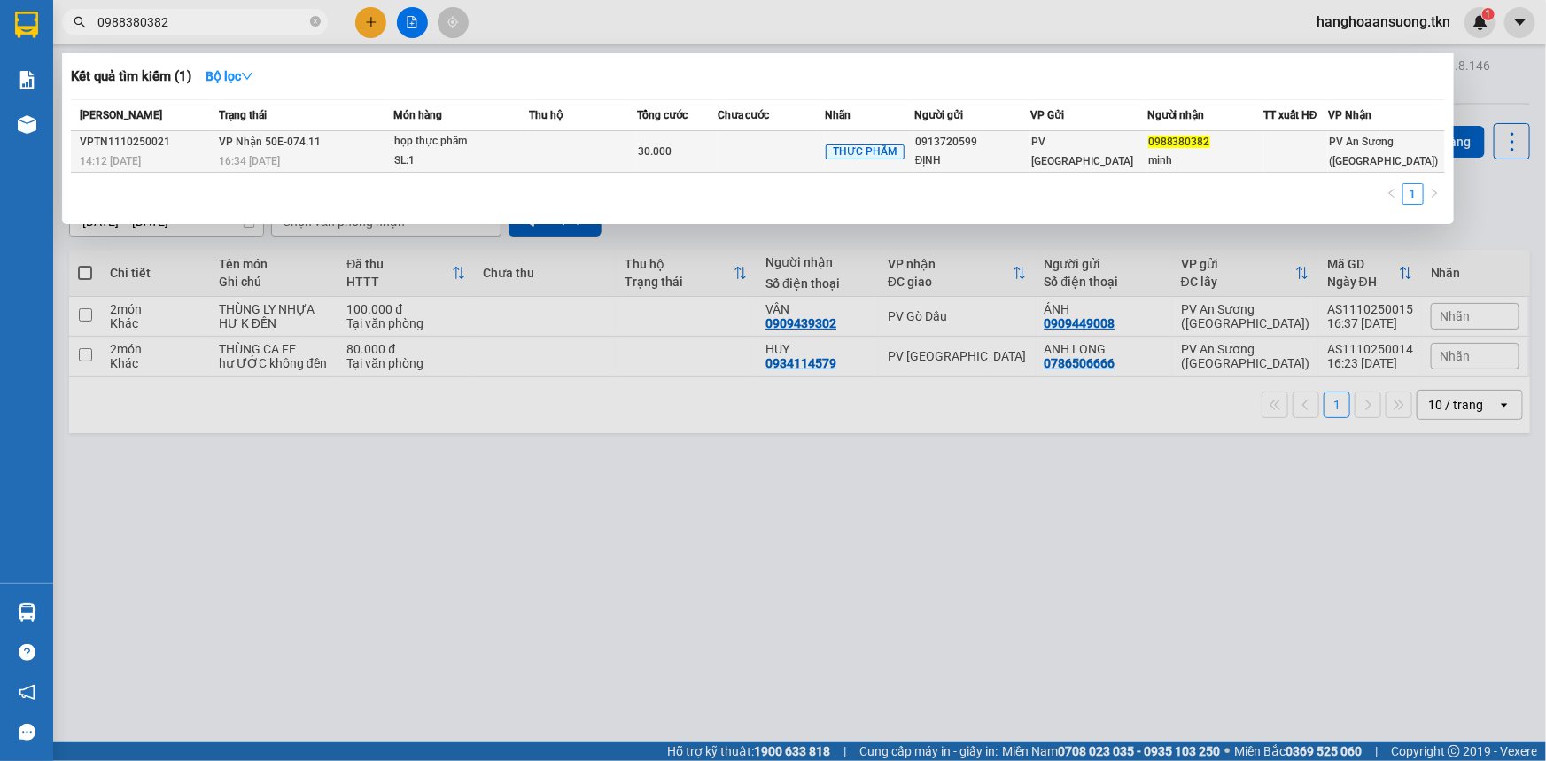
type input "0988380382"
click at [721, 146] on td at bounding box center [771, 152] width 107 height 42
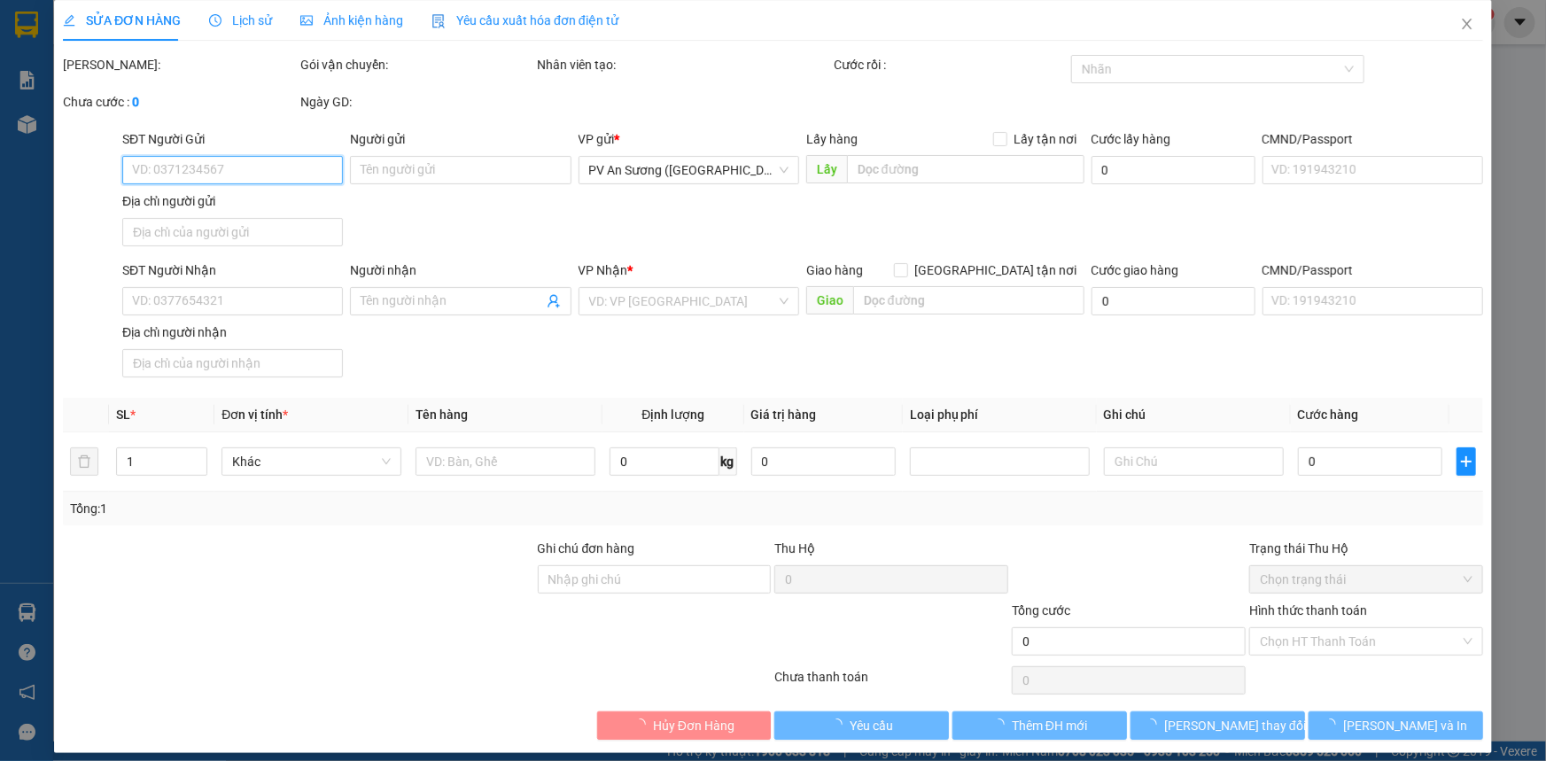
type input "0913720599"
type input "ĐỊNH"
type input "0988380382"
type input "minh"
type input "30.000"
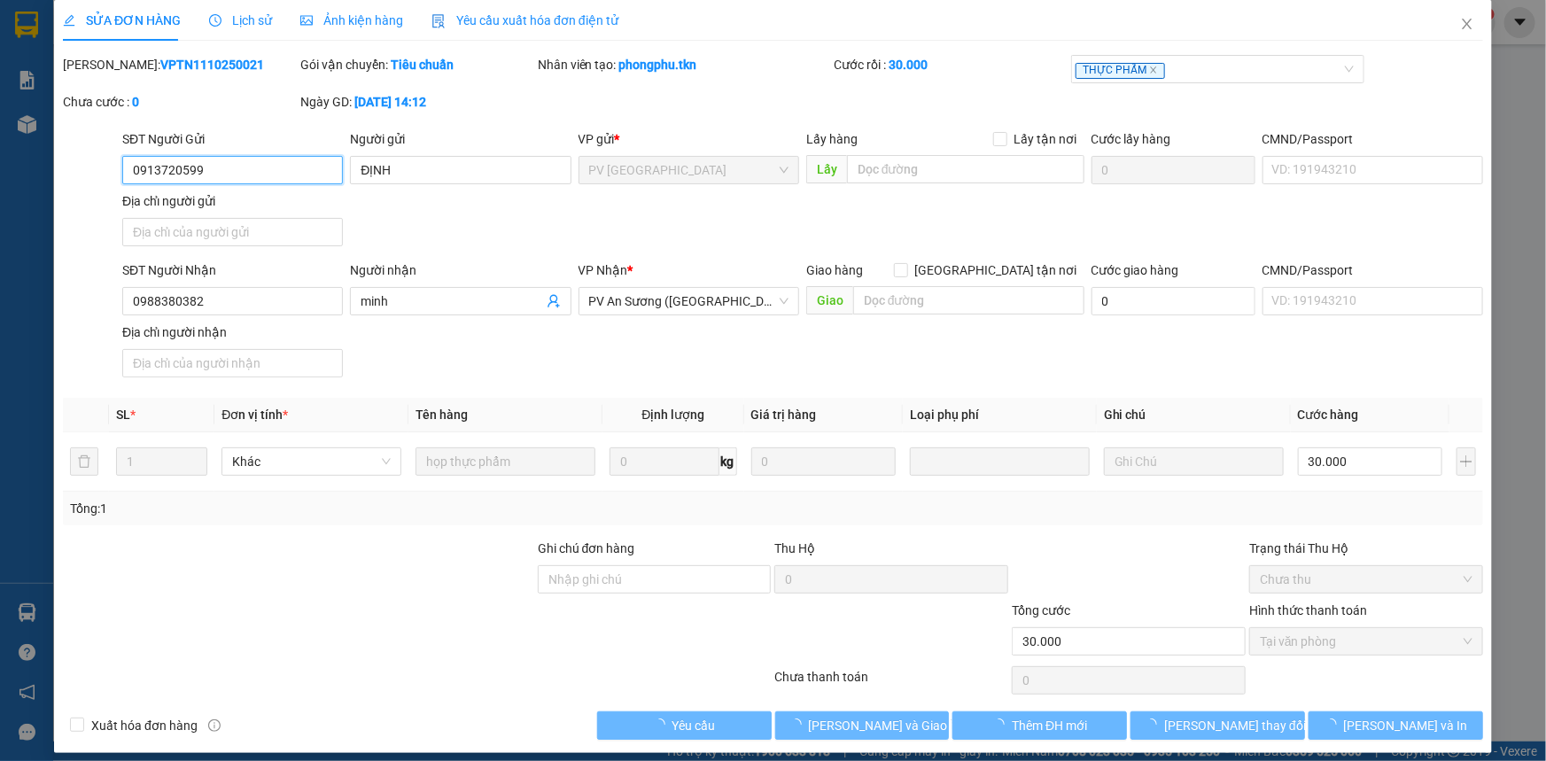
scroll to position [20, 0]
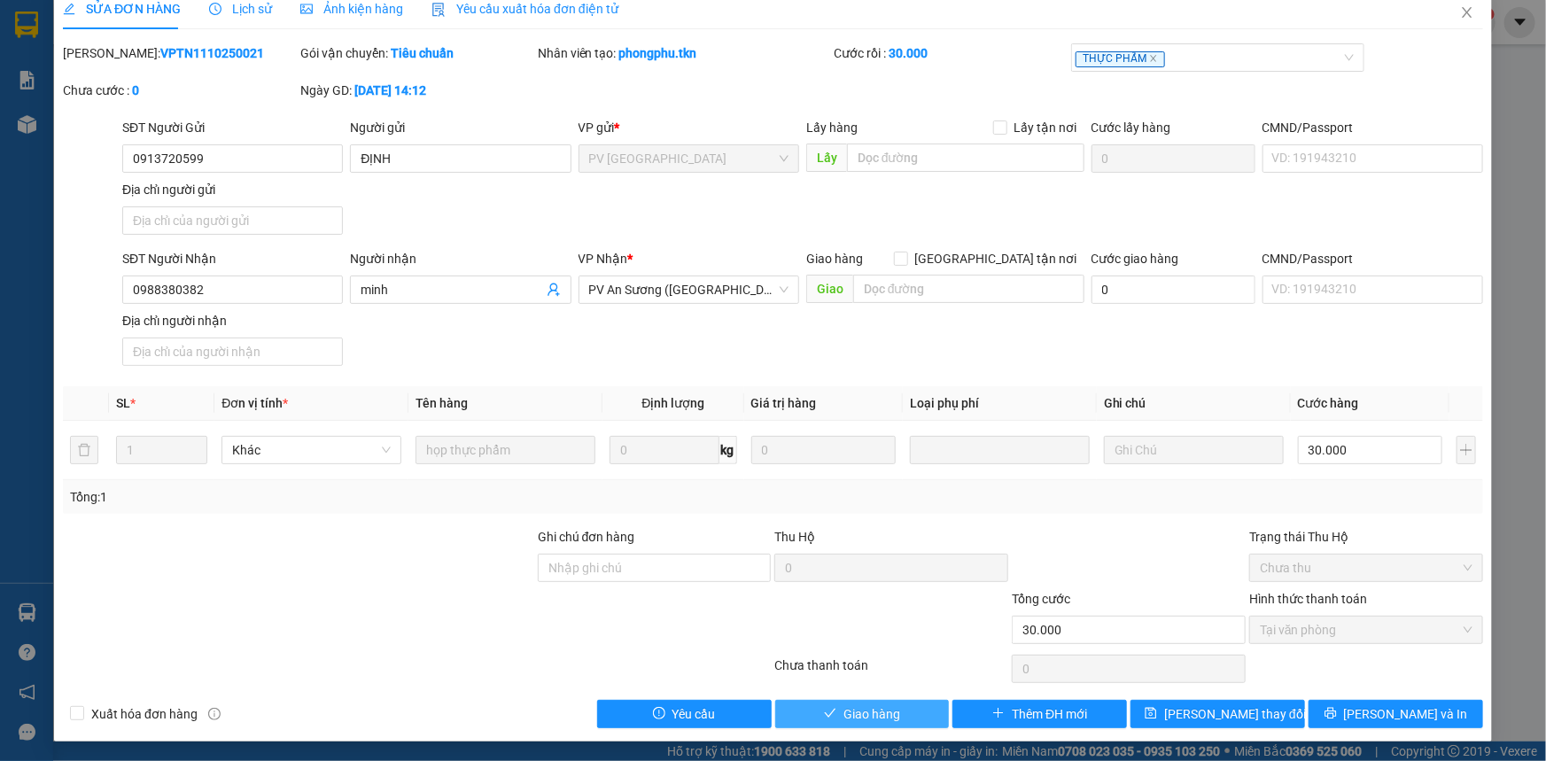
click at [848, 710] on span "Giao hàng" at bounding box center [871, 713] width 57 height 19
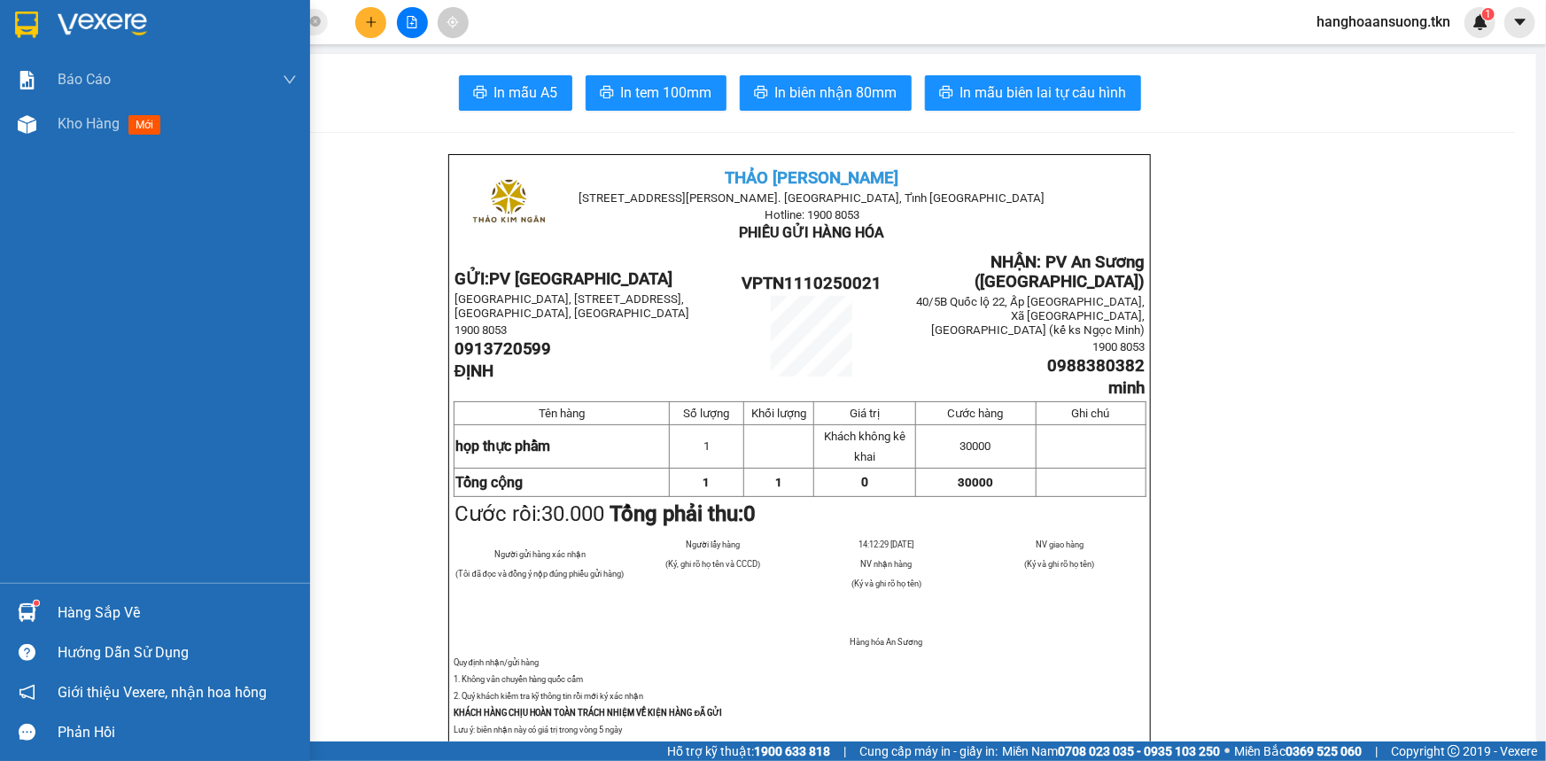
click at [22, 618] on img at bounding box center [27, 612] width 19 height 19
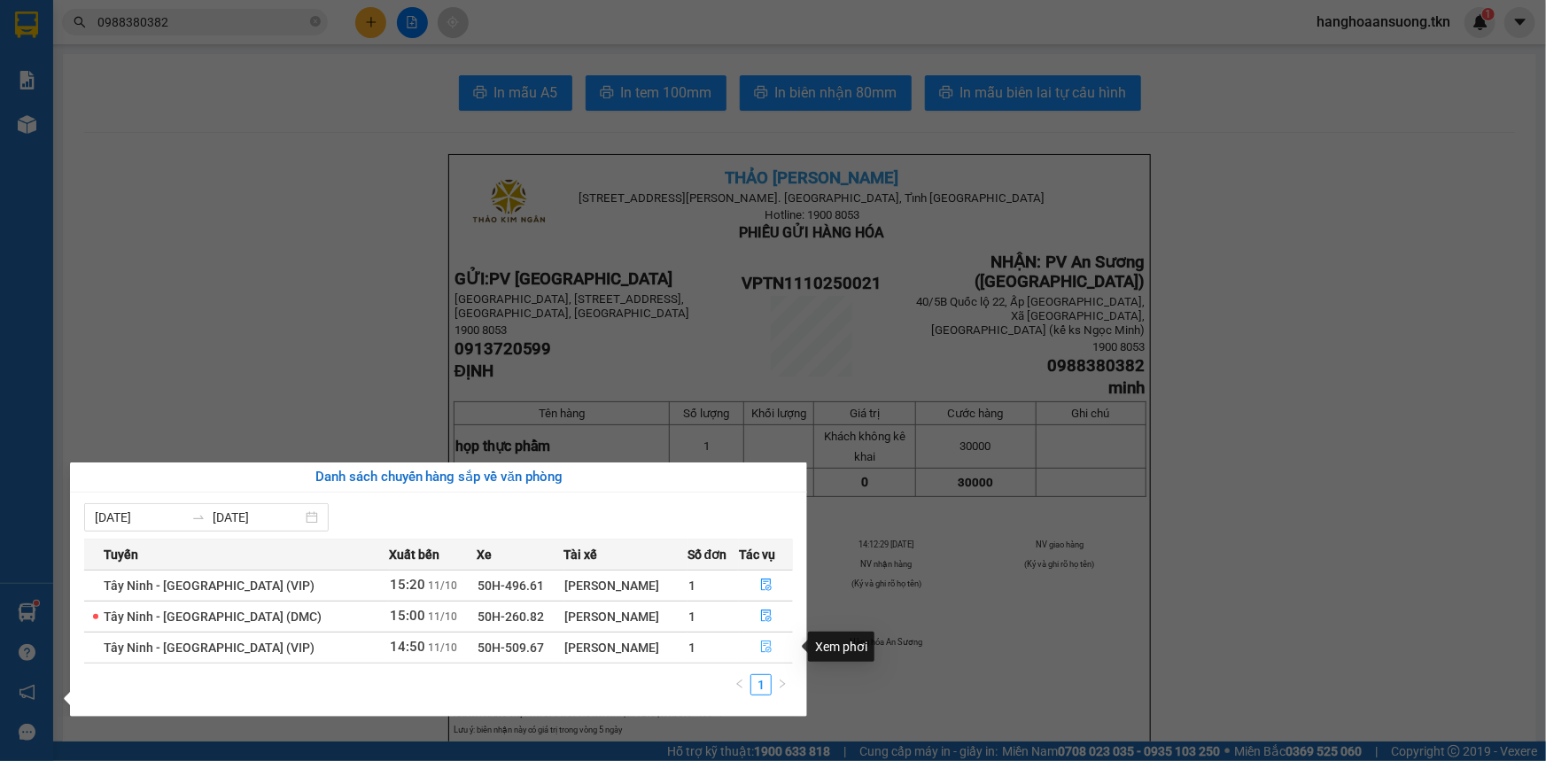
click at [764, 649] on icon "file-done" at bounding box center [766, 646] width 11 height 12
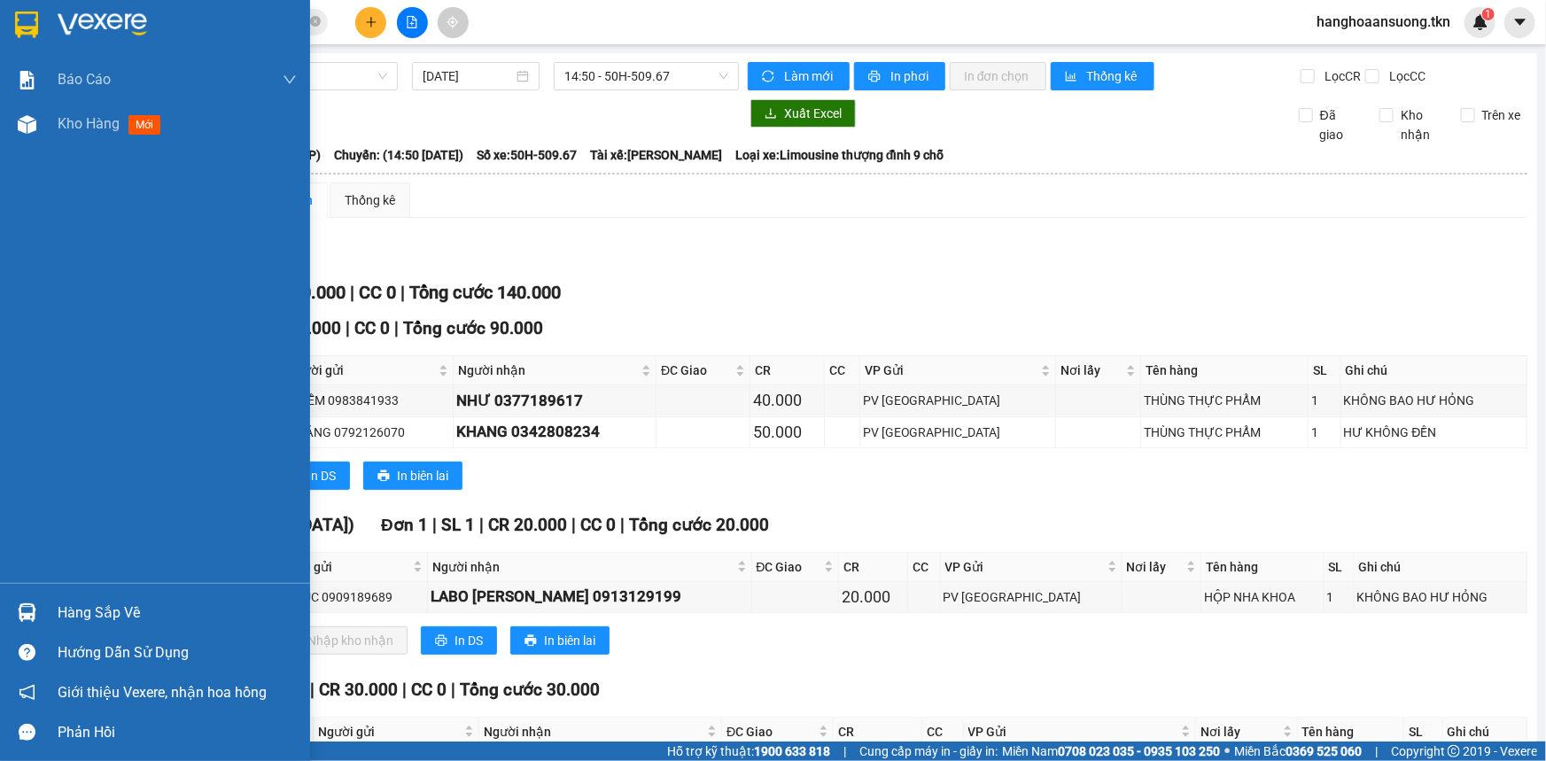
click at [35, 612] on img at bounding box center [27, 612] width 19 height 19
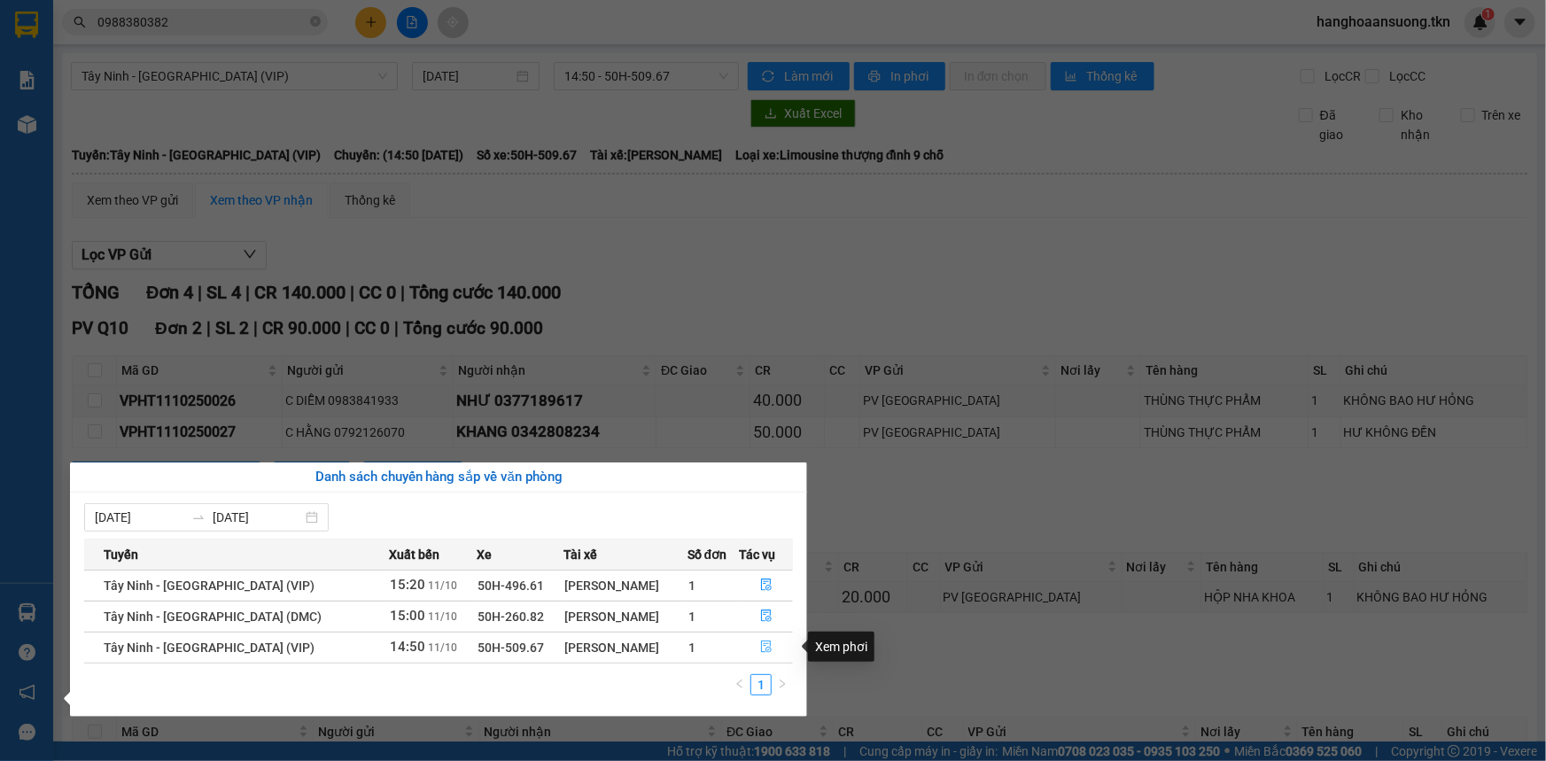
click at [761, 640] on icon "file-done" at bounding box center [766, 646] width 12 height 12
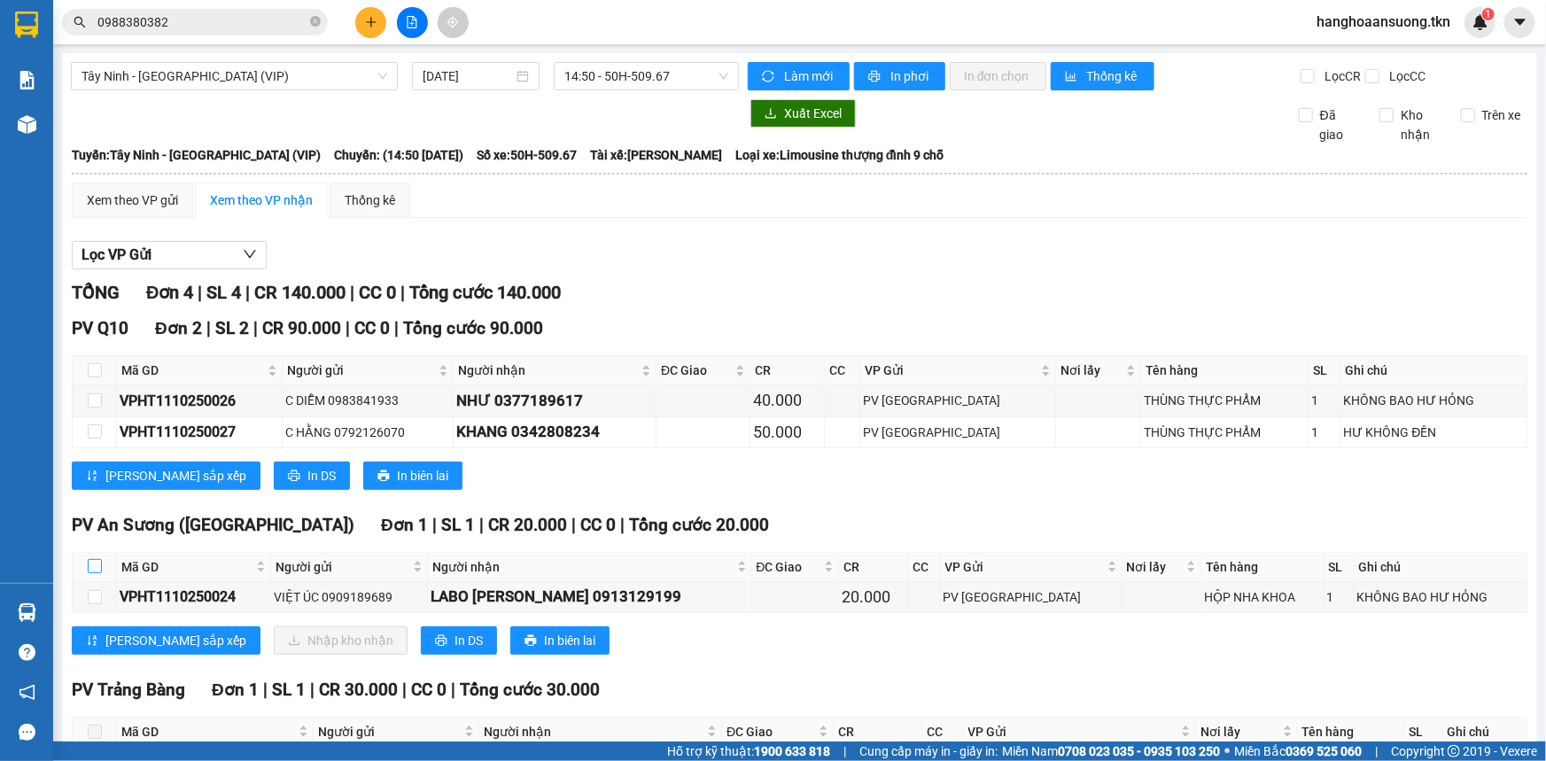
click at [90, 563] on input "checkbox" at bounding box center [95, 566] width 14 height 14
checkbox input "true"
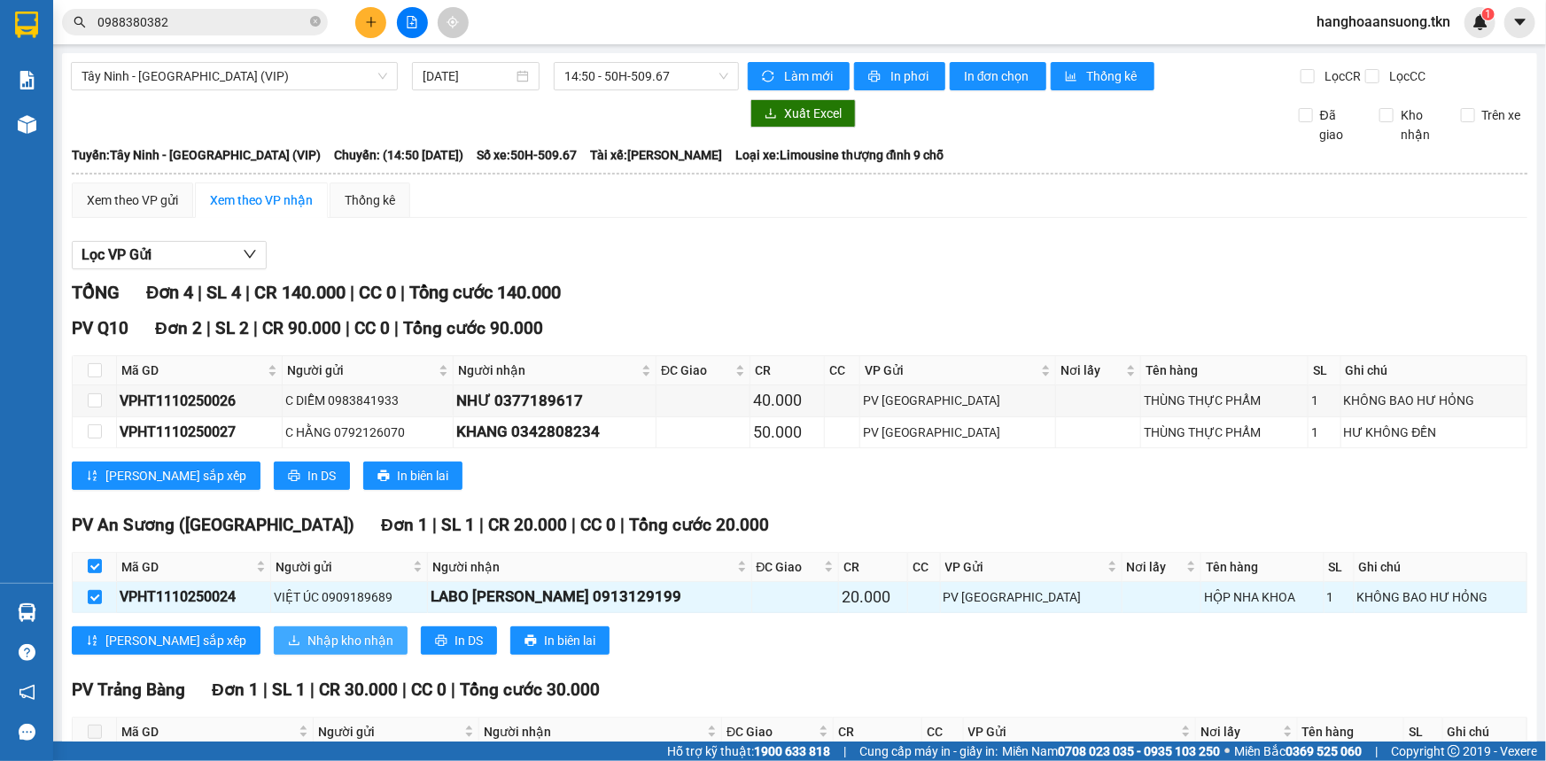
click at [307, 638] on span "Nhập kho nhận" at bounding box center [350, 640] width 86 height 19
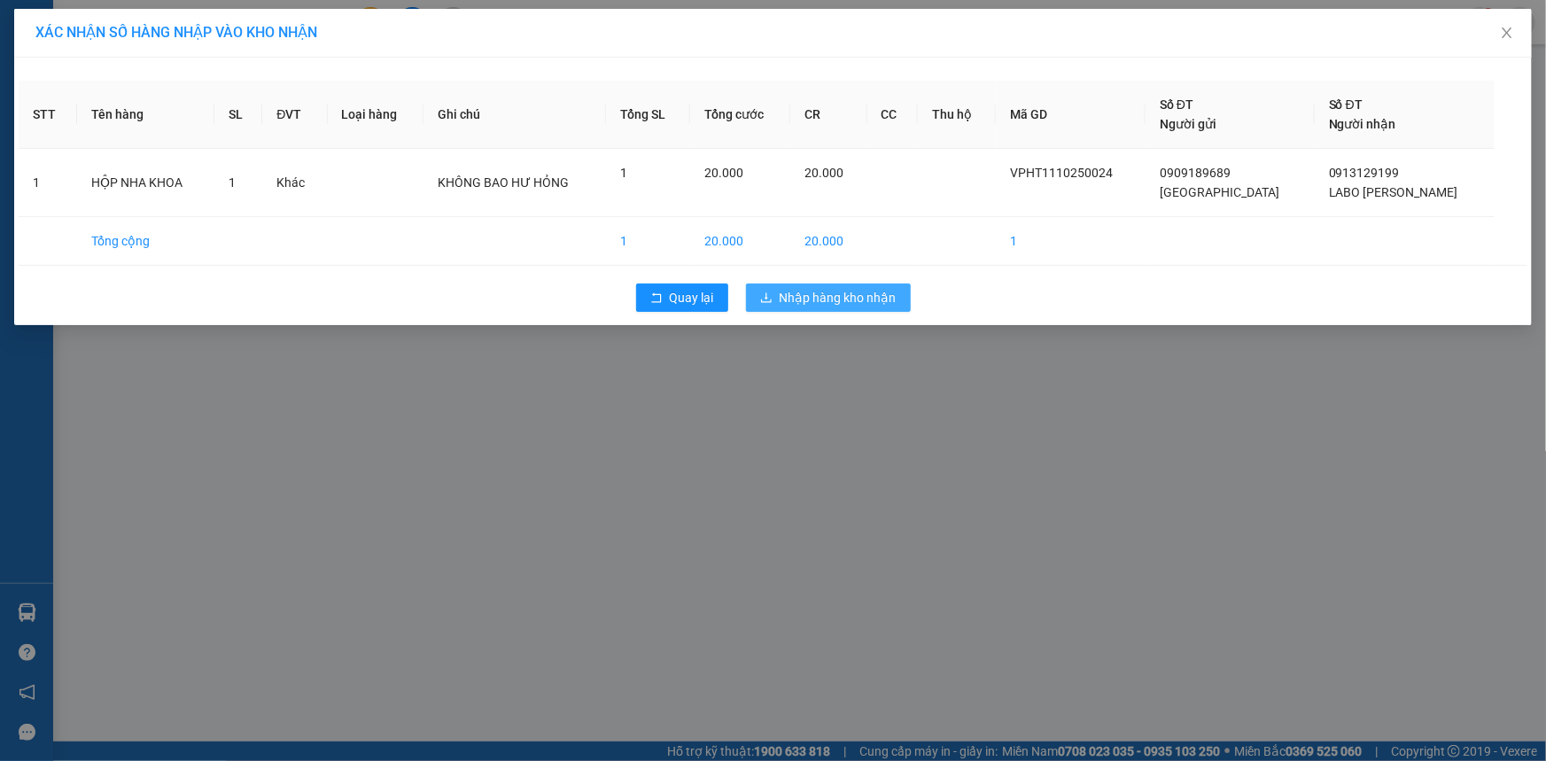
click at [804, 294] on span "Nhập hàng kho nhận" at bounding box center [838, 297] width 117 height 19
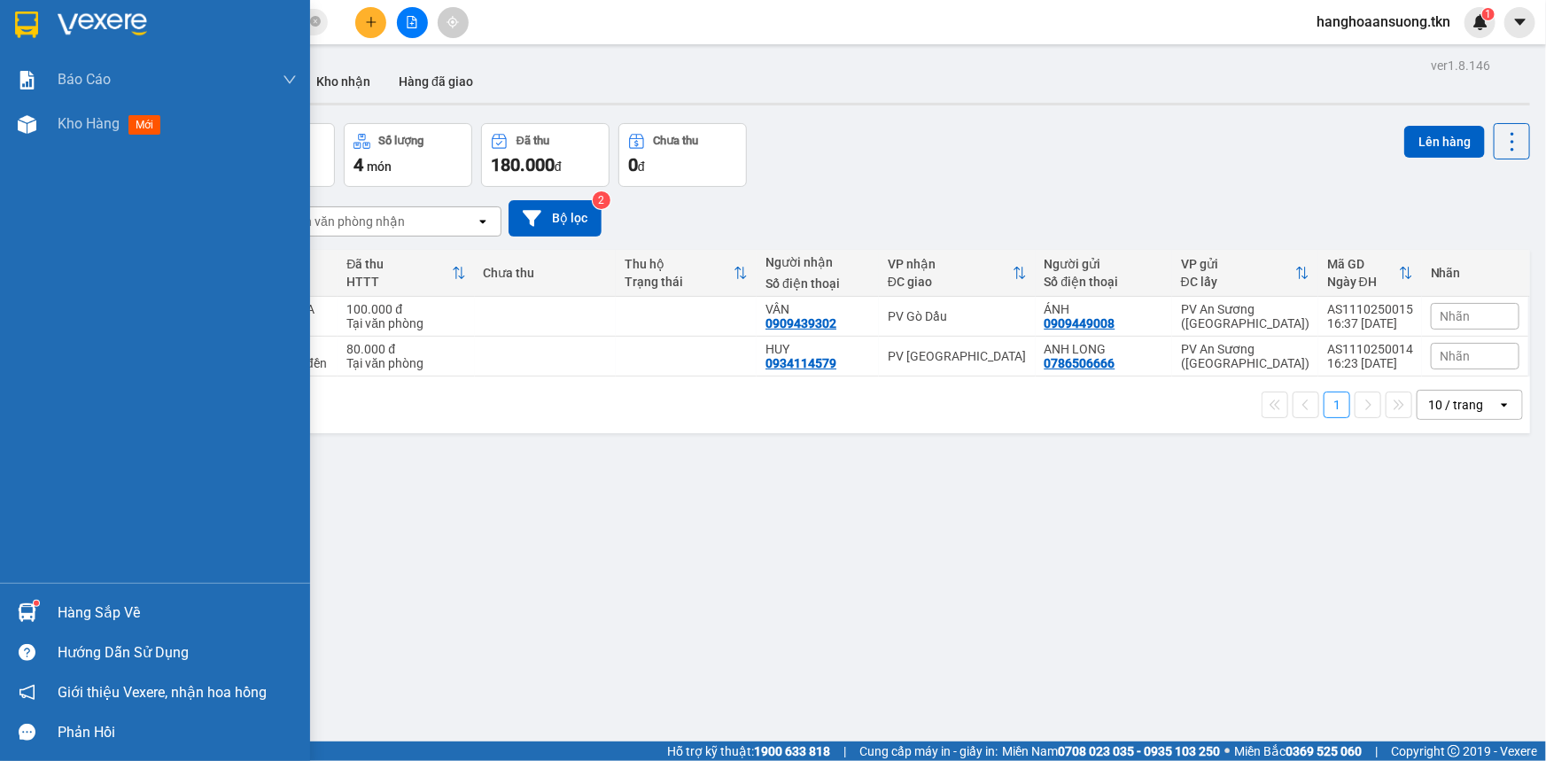
click at [27, 611] on img at bounding box center [27, 612] width 19 height 19
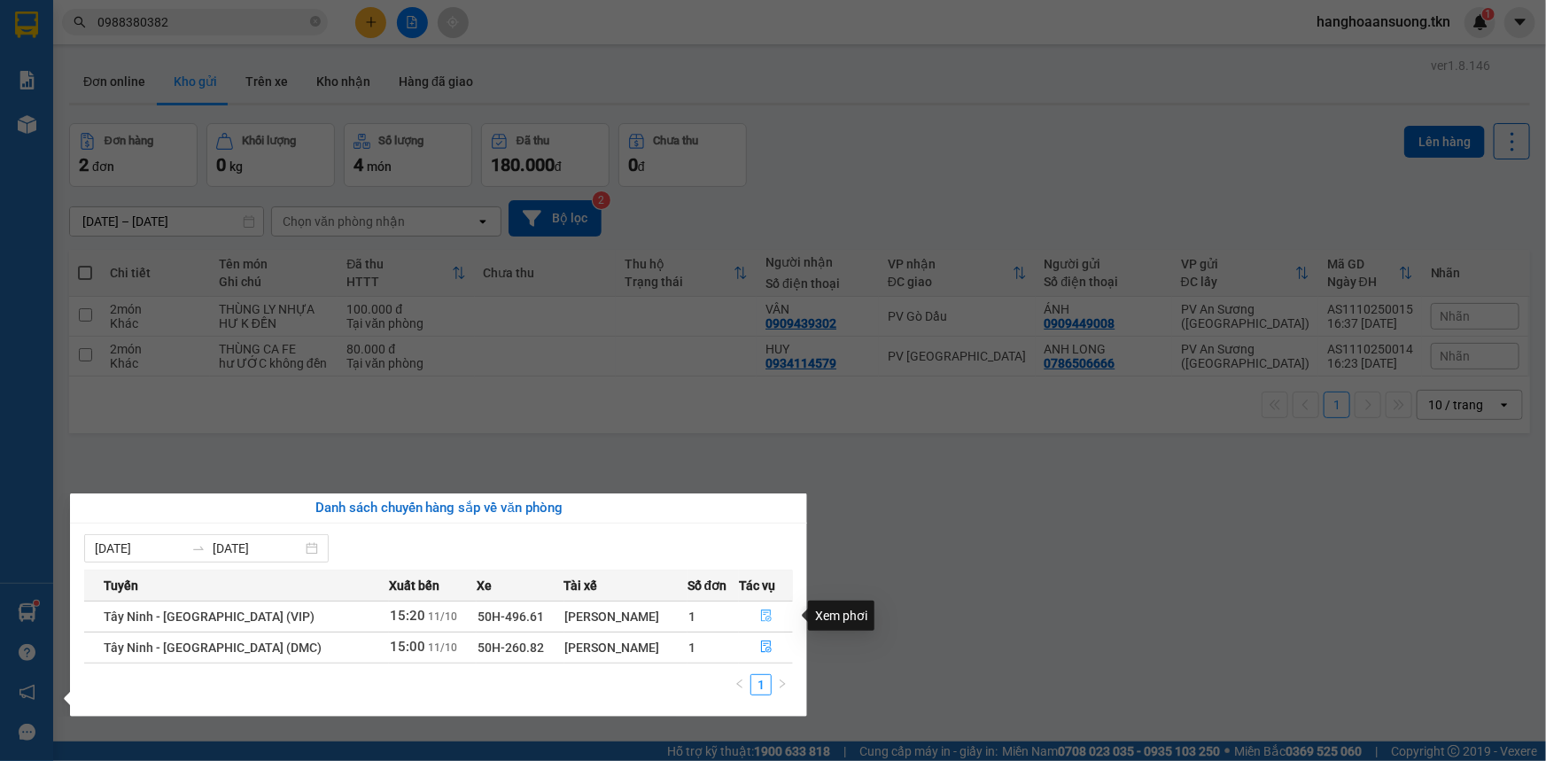
click at [760, 621] on icon "file-done" at bounding box center [766, 615] width 12 height 12
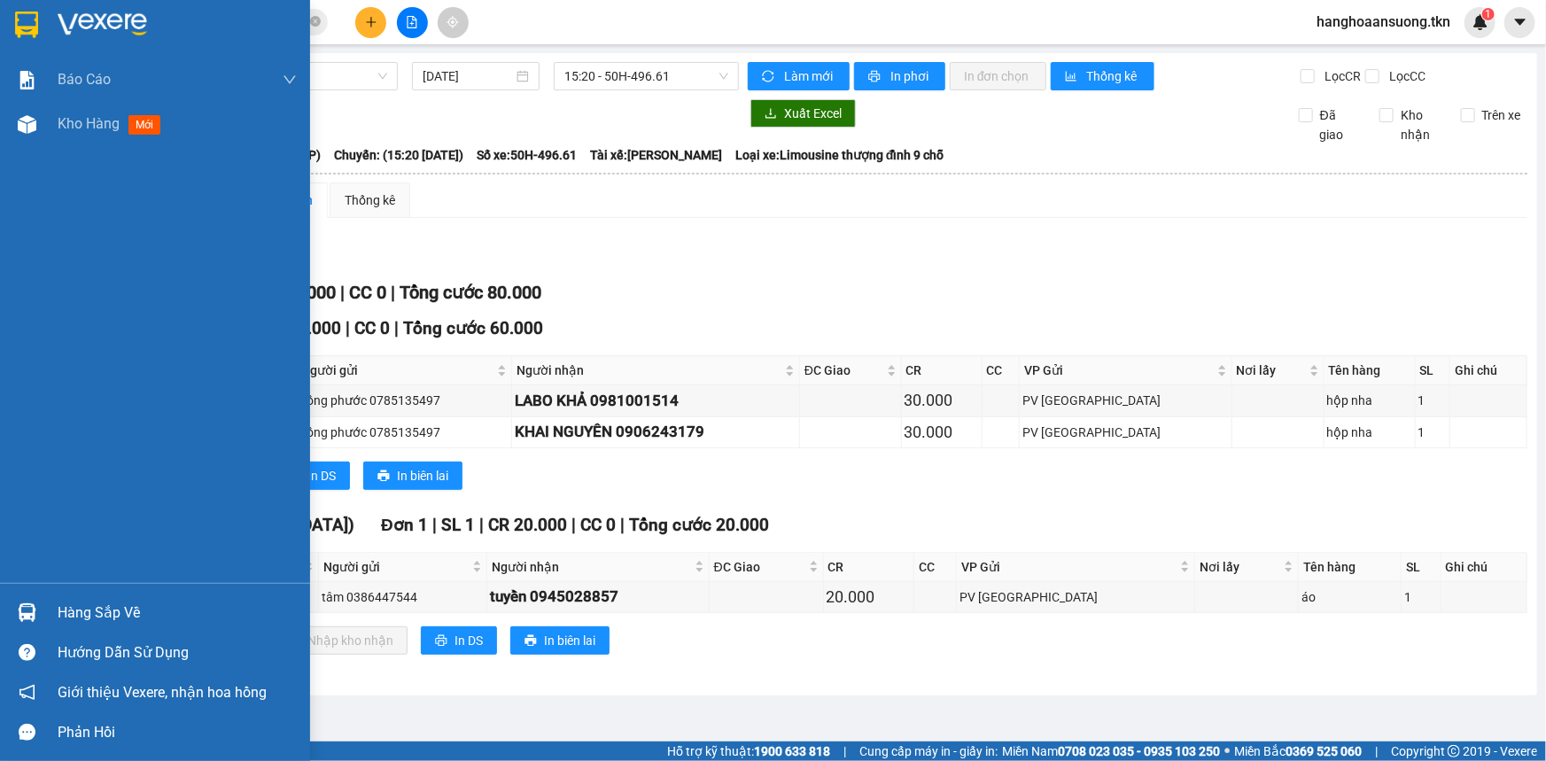
click at [35, 607] on img at bounding box center [27, 612] width 19 height 19
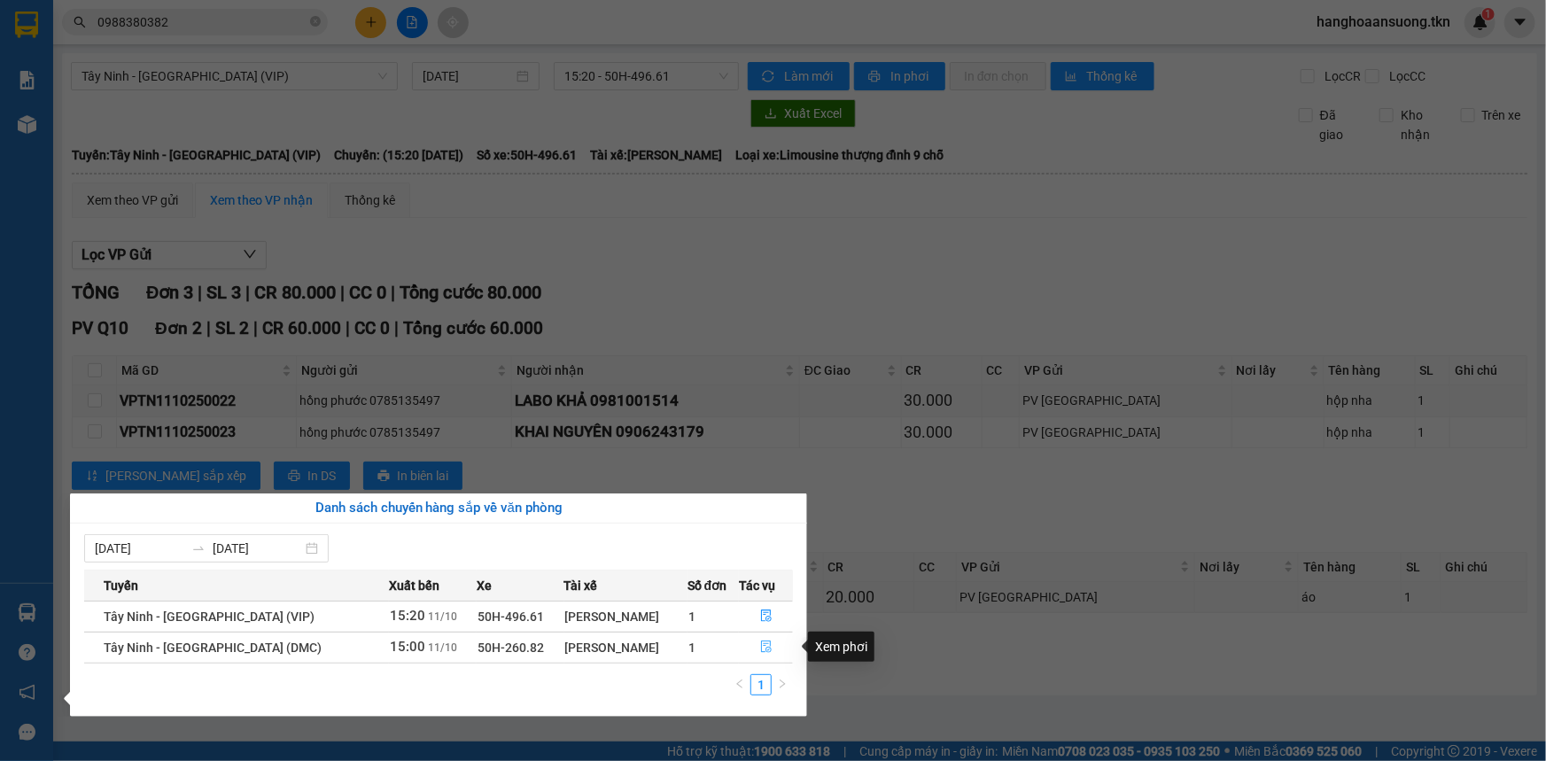
click at [764, 643] on icon "file-done" at bounding box center [766, 646] width 11 height 12
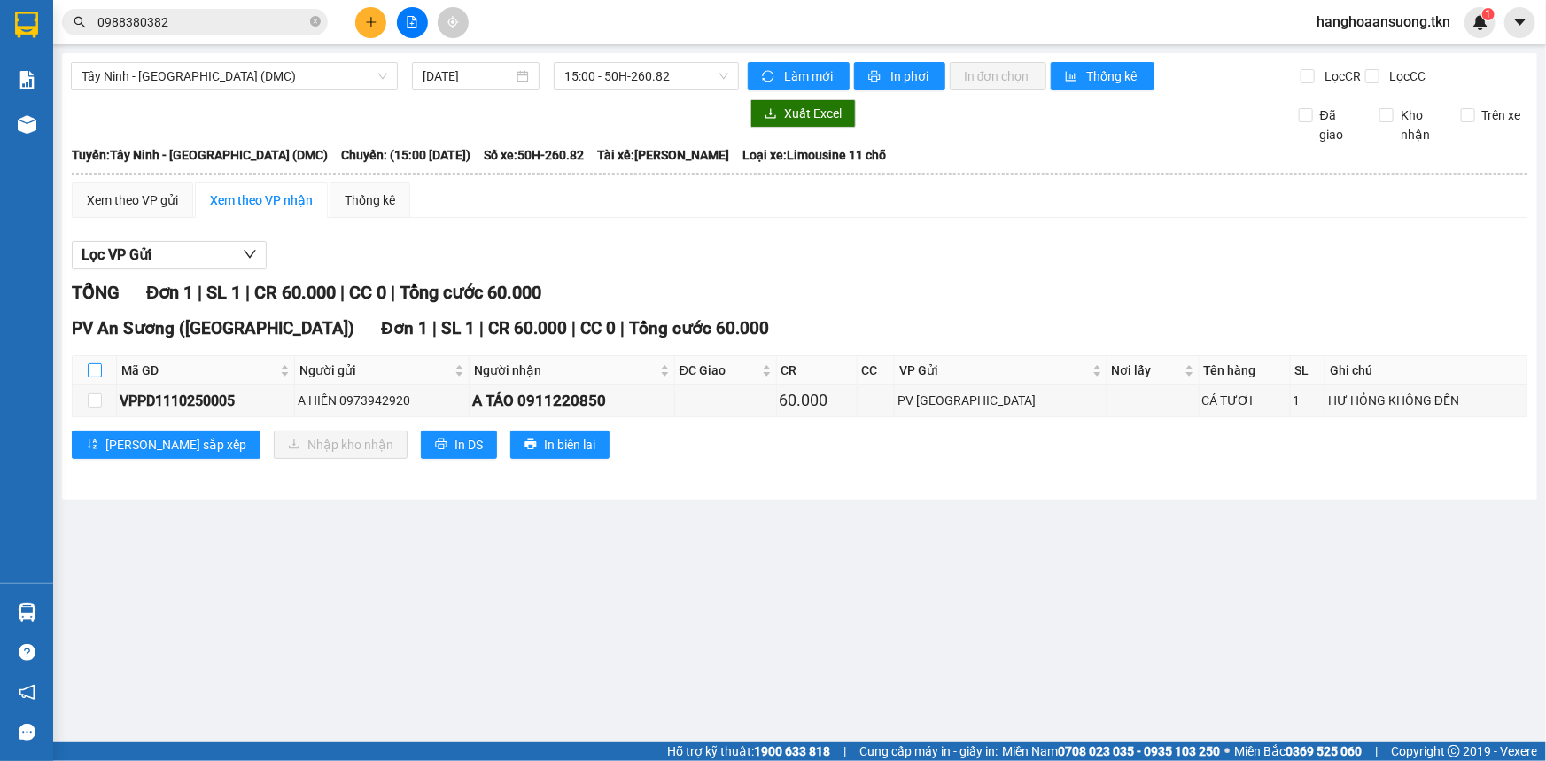
click at [97, 369] on input "checkbox" at bounding box center [95, 370] width 14 height 14
checkbox input "true"
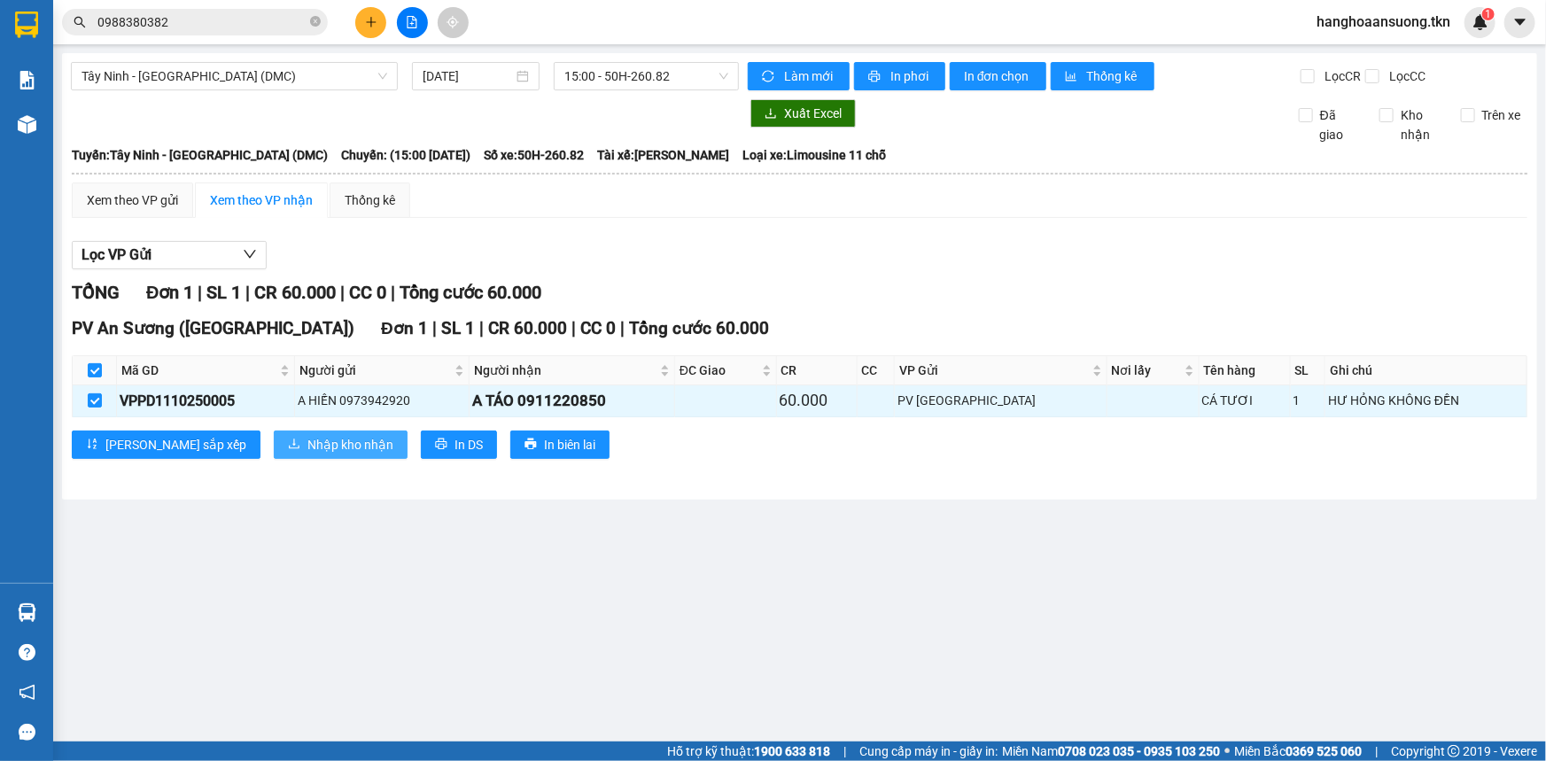
click at [307, 446] on span "Nhập kho nhận" at bounding box center [350, 444] width 86 height 19
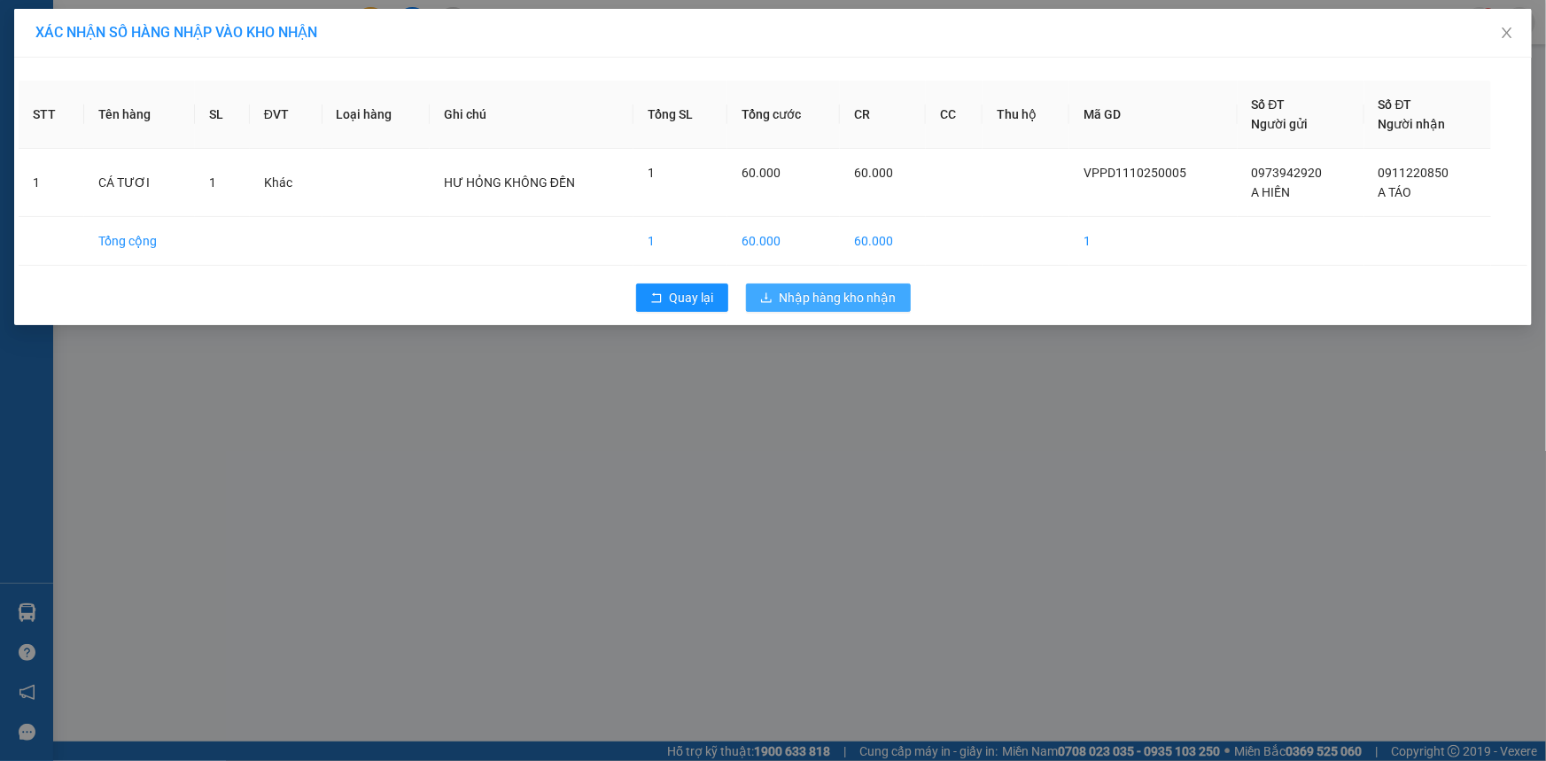
click at [844, 301] on span "Nhập hàng kho nhận" at bounding box center [838, 297] width 117 height 19
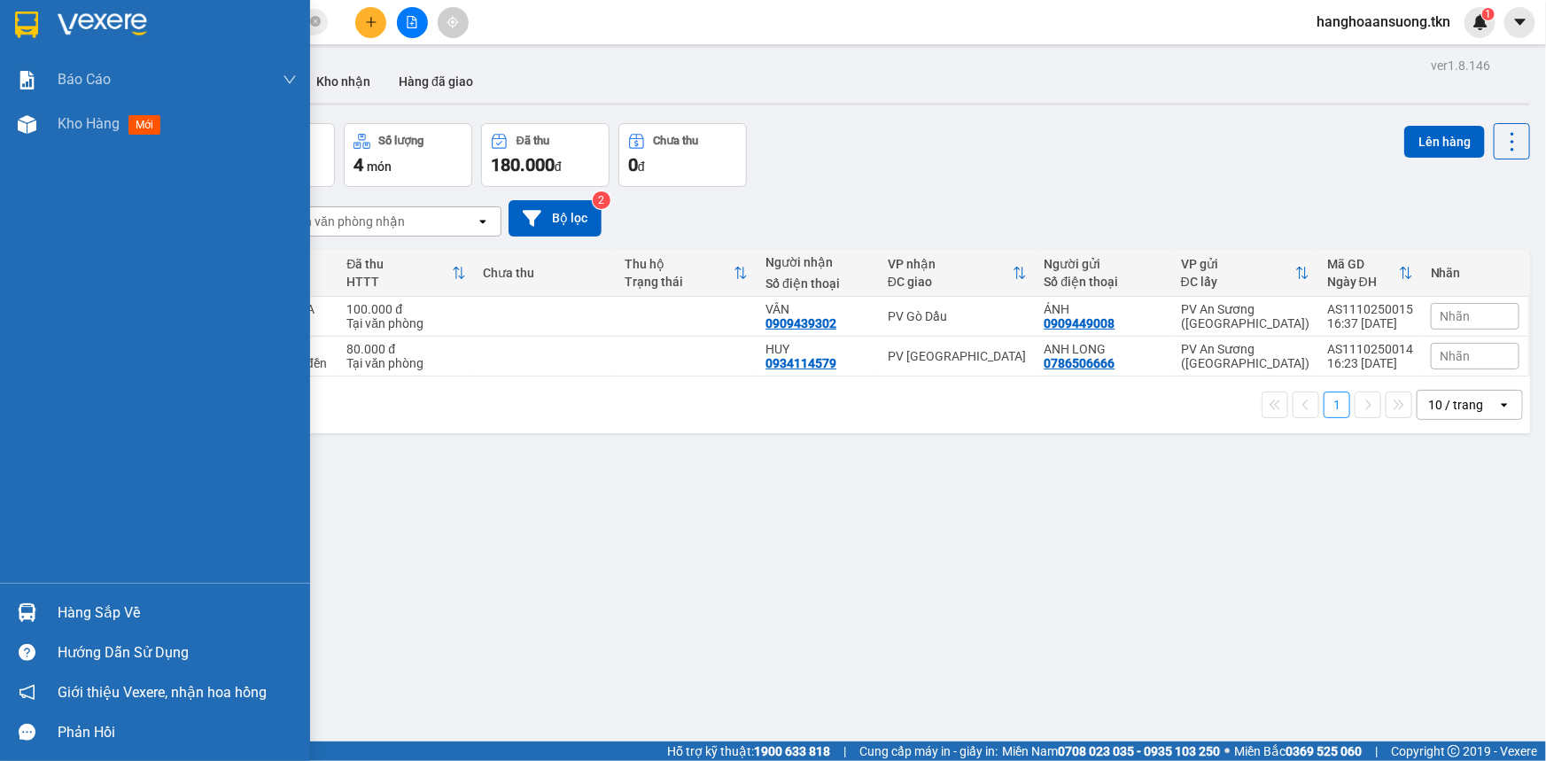
click at [26, 601] on div at bounding box center [27, 612] width 31 height 31
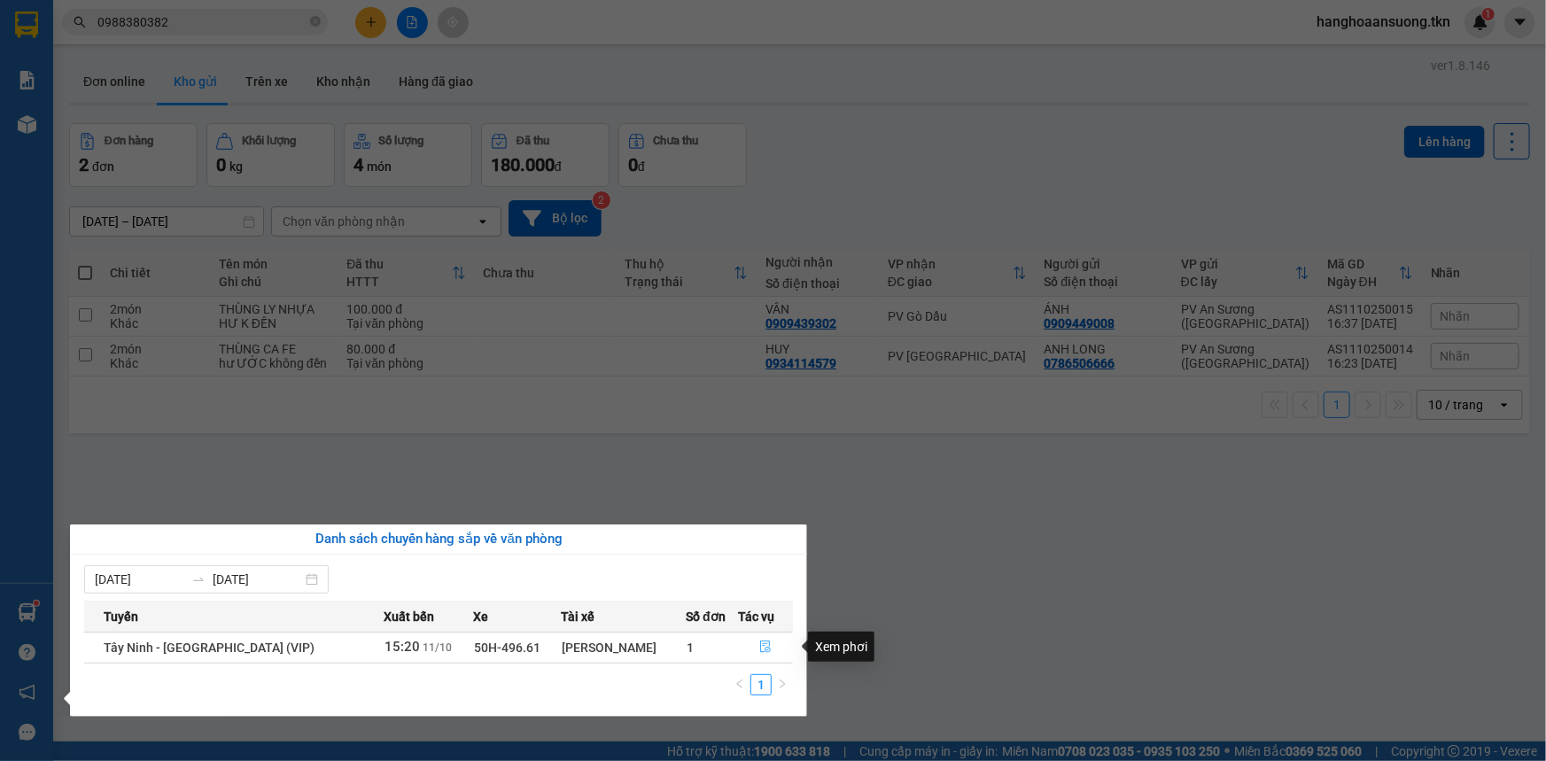
click at [759, 640] on icon "file-done" at bounding box center [765, 646] width 12 height 12
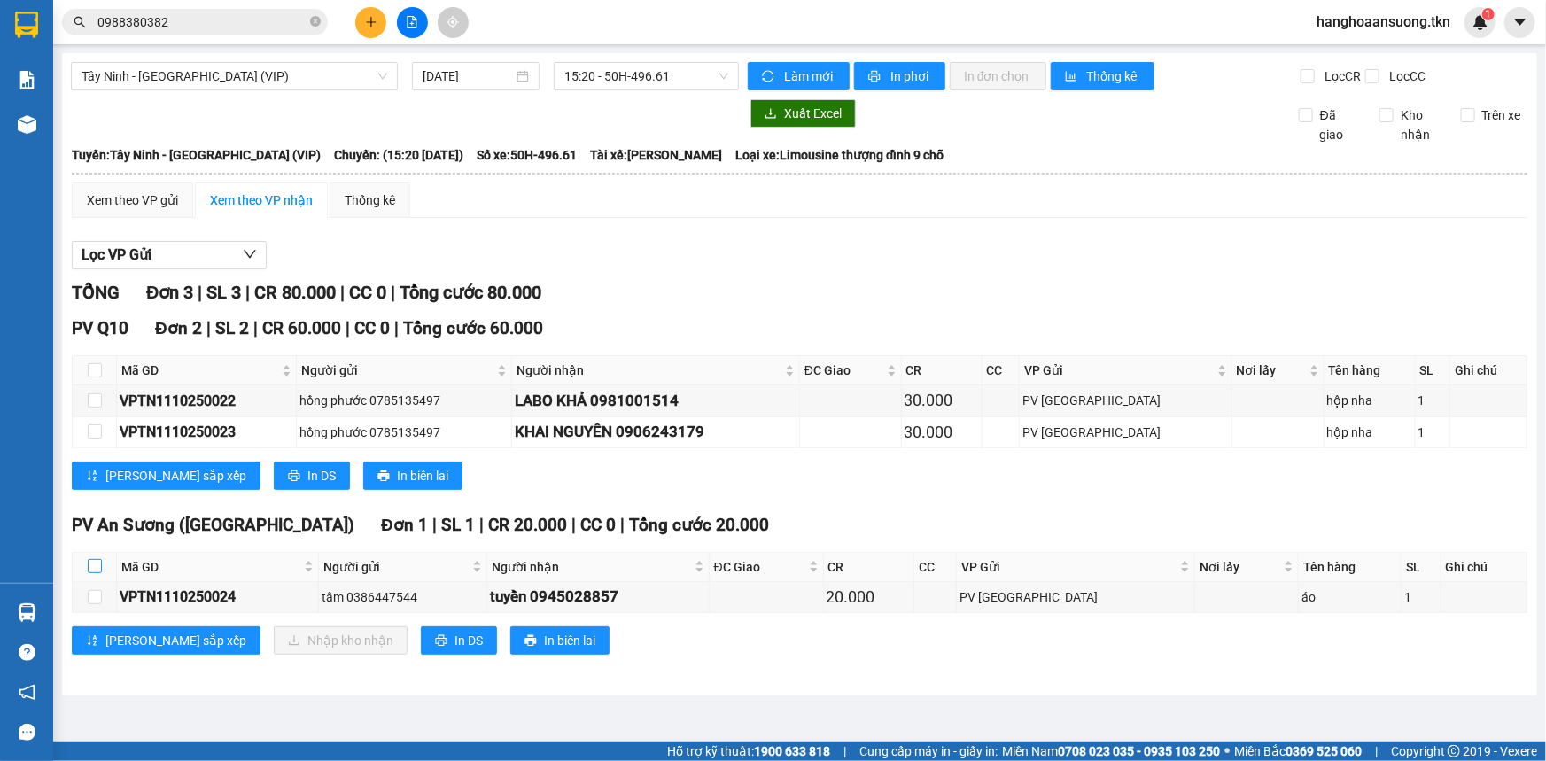
click at [90, 561] on input "checkbox" at bounding box center [95, 566] width 14 height 14
checkbox input "true"
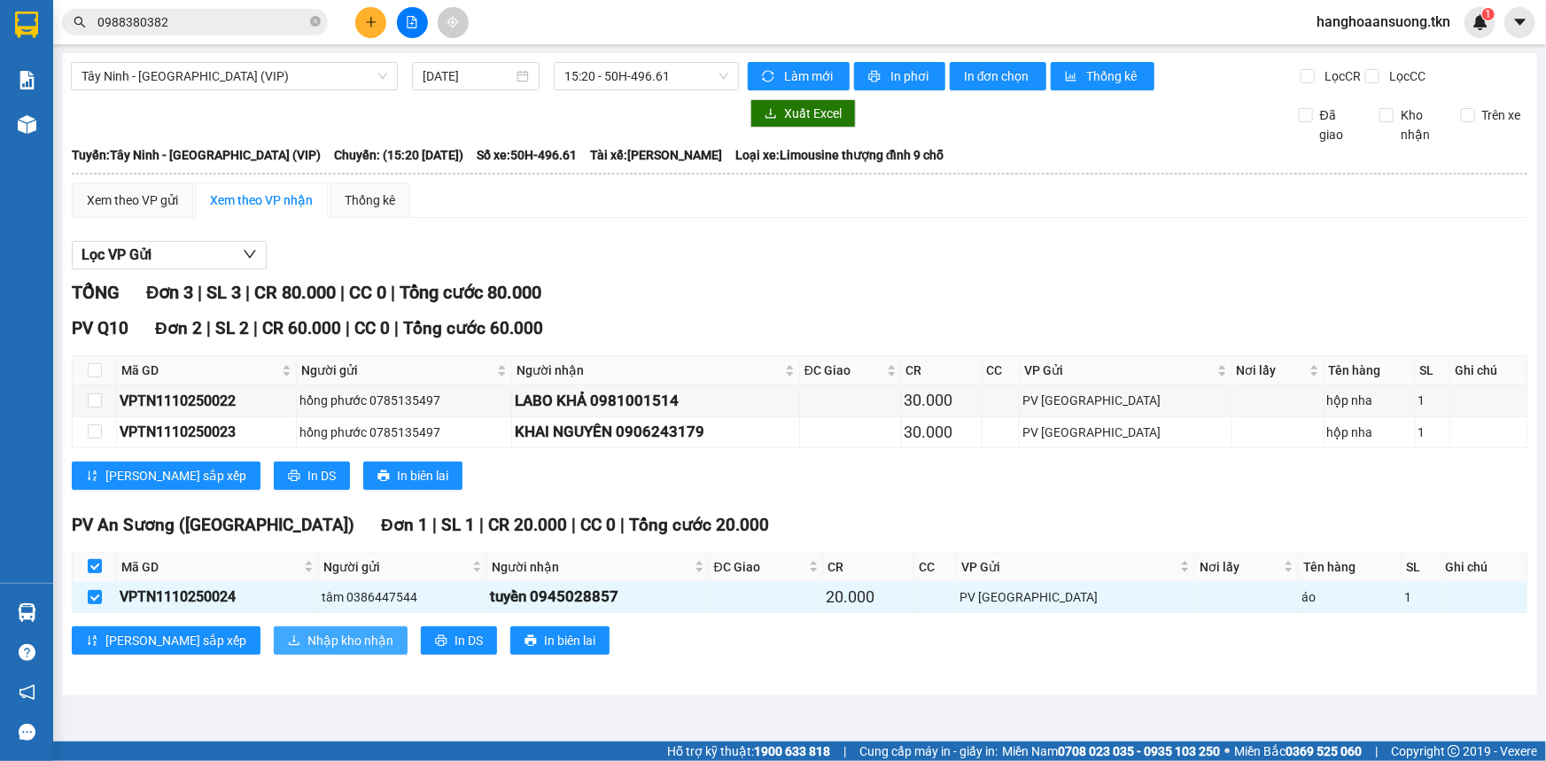
click at [307, 640] on span "Nhập kho nhận" at bounding box center [350, 640] width 86 height 19
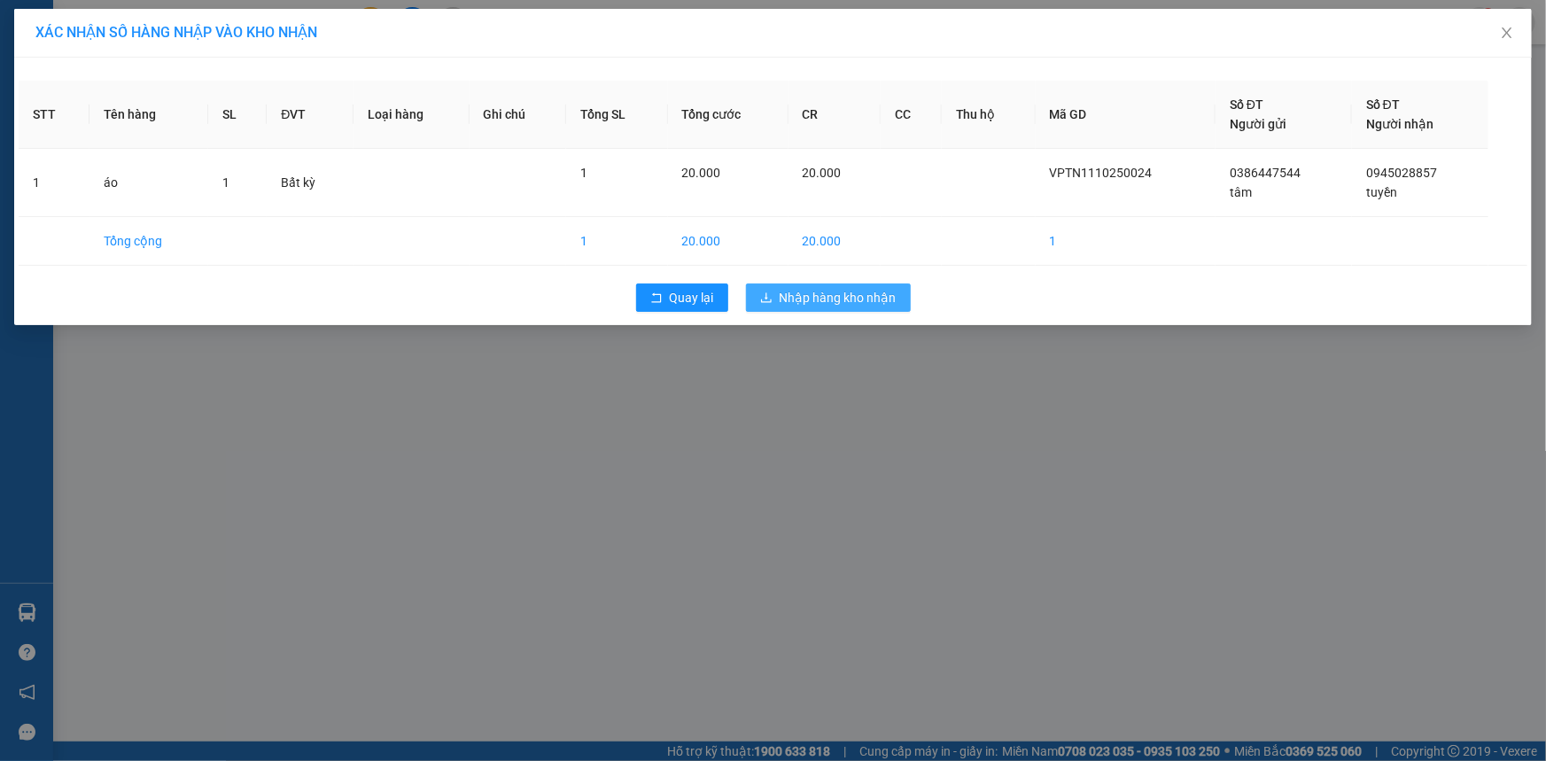
click at [858, 289] on span "Nhập hàng kho nhận" at bounding box center [838, 297] width 117 height 19
